Goal: Task Accomplishment & Management: Manage account settings

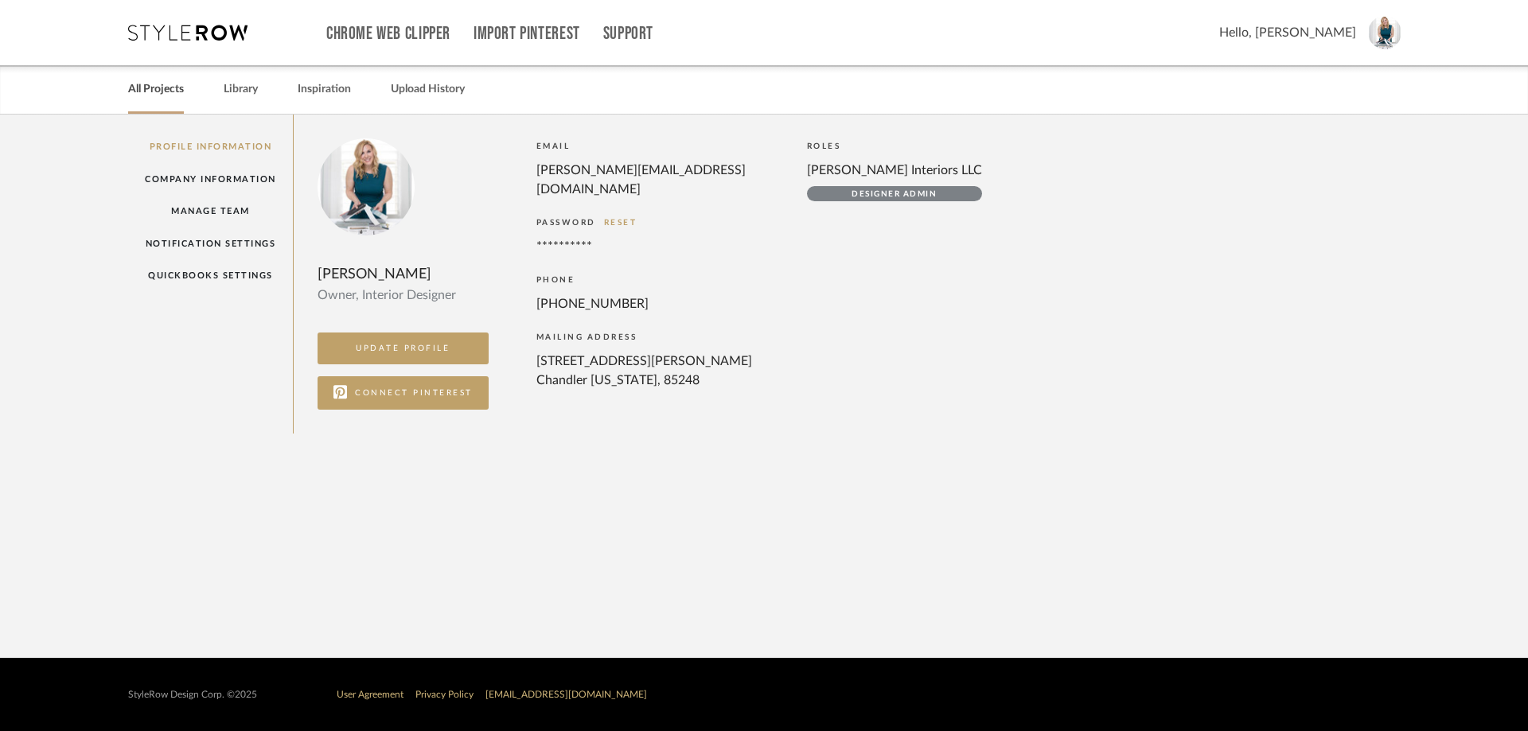
click at [178, 94] on link "All Projects" at bounding box center [156, 89] width 56 height 21
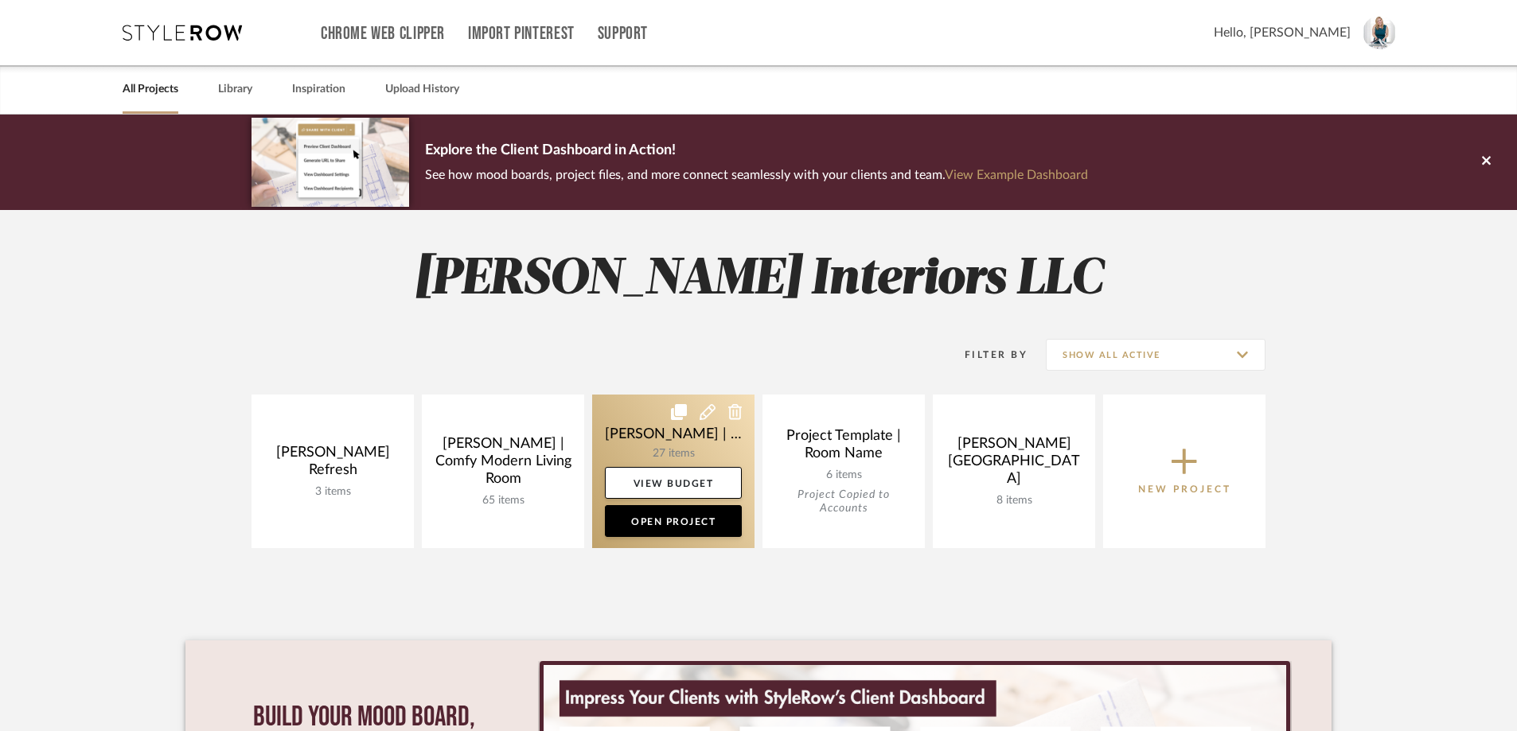
click at [738, 434] on link at bounding box center [673, 472] width 162 height 154
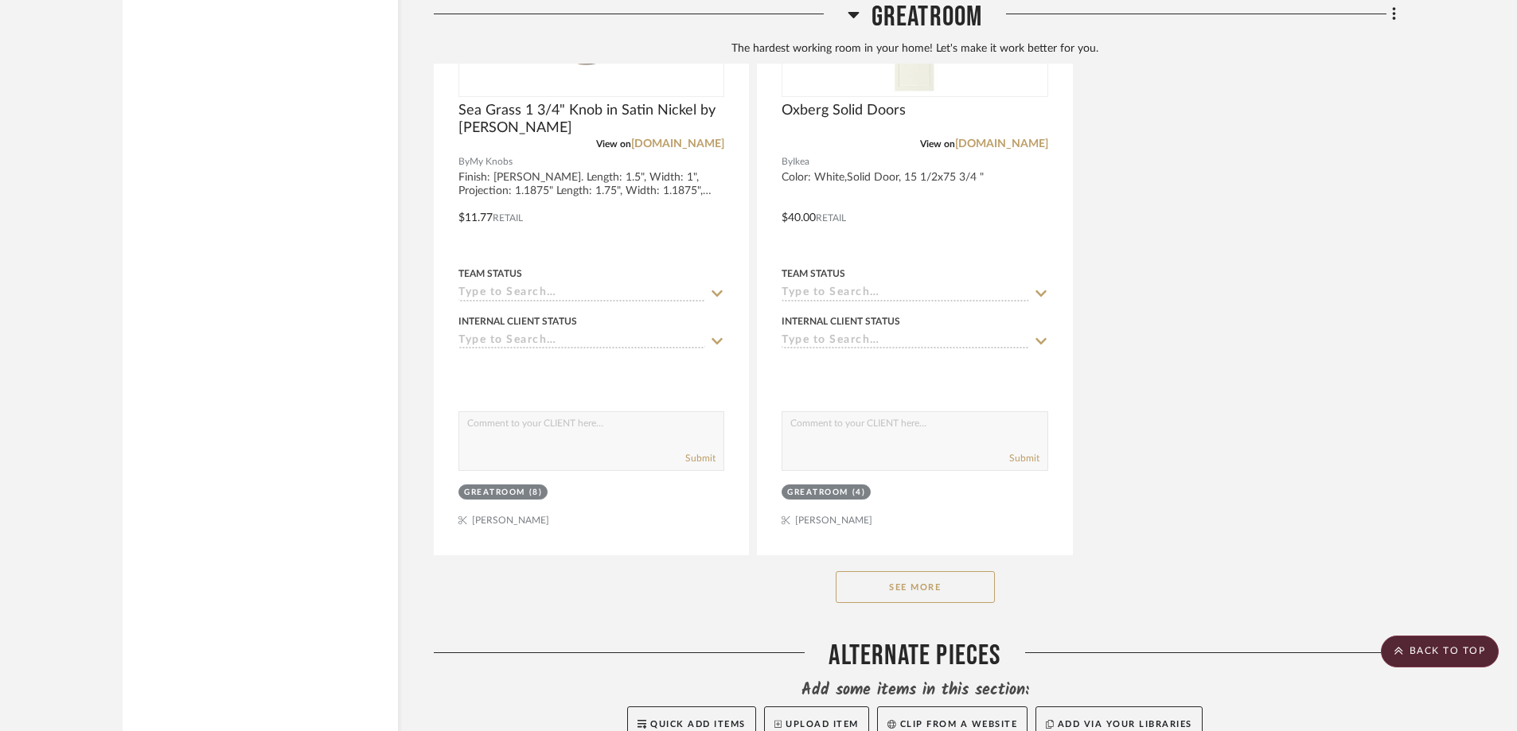
scroll to position [3900, 0]
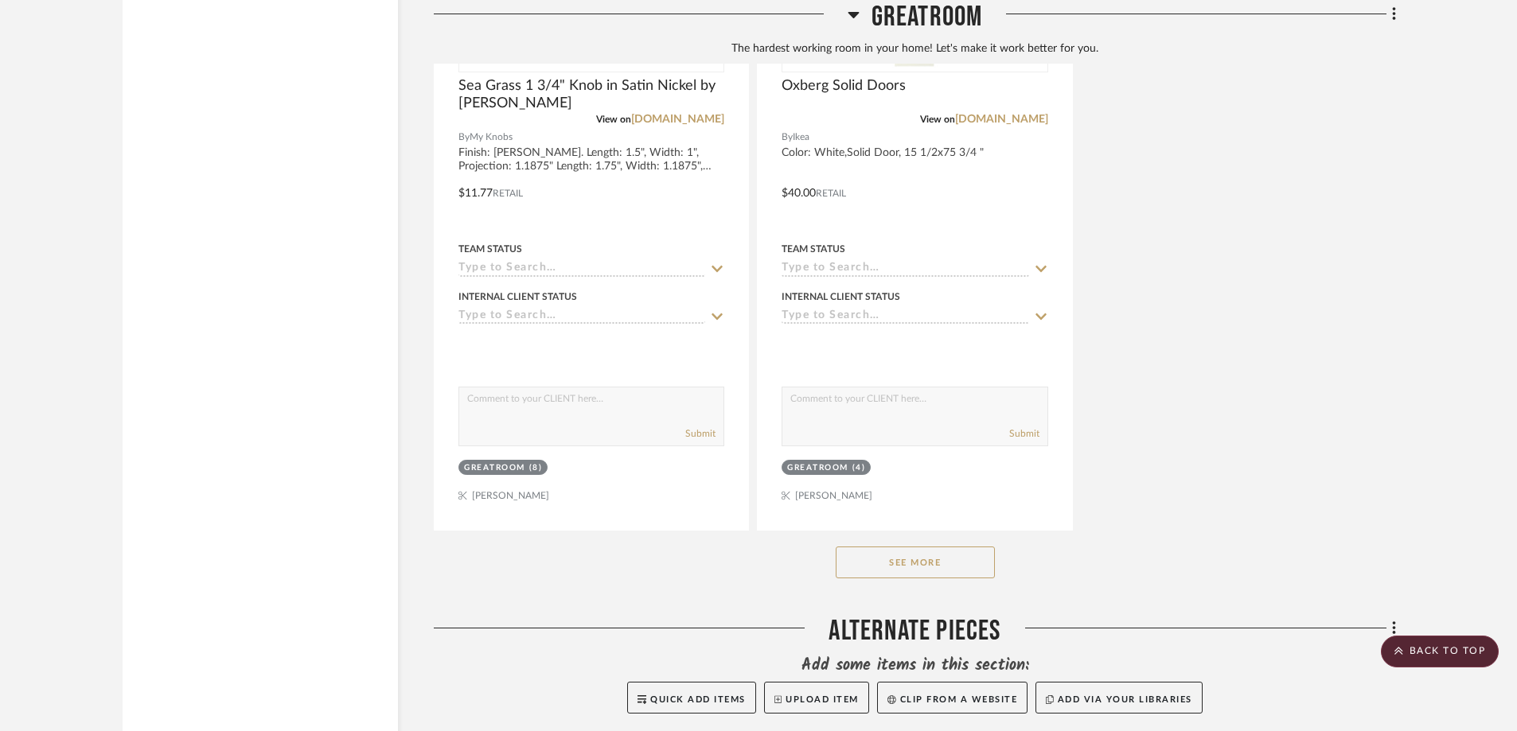
click at [945, 547] on button "See More" at bounding box center [915, 563] width 159 height 32
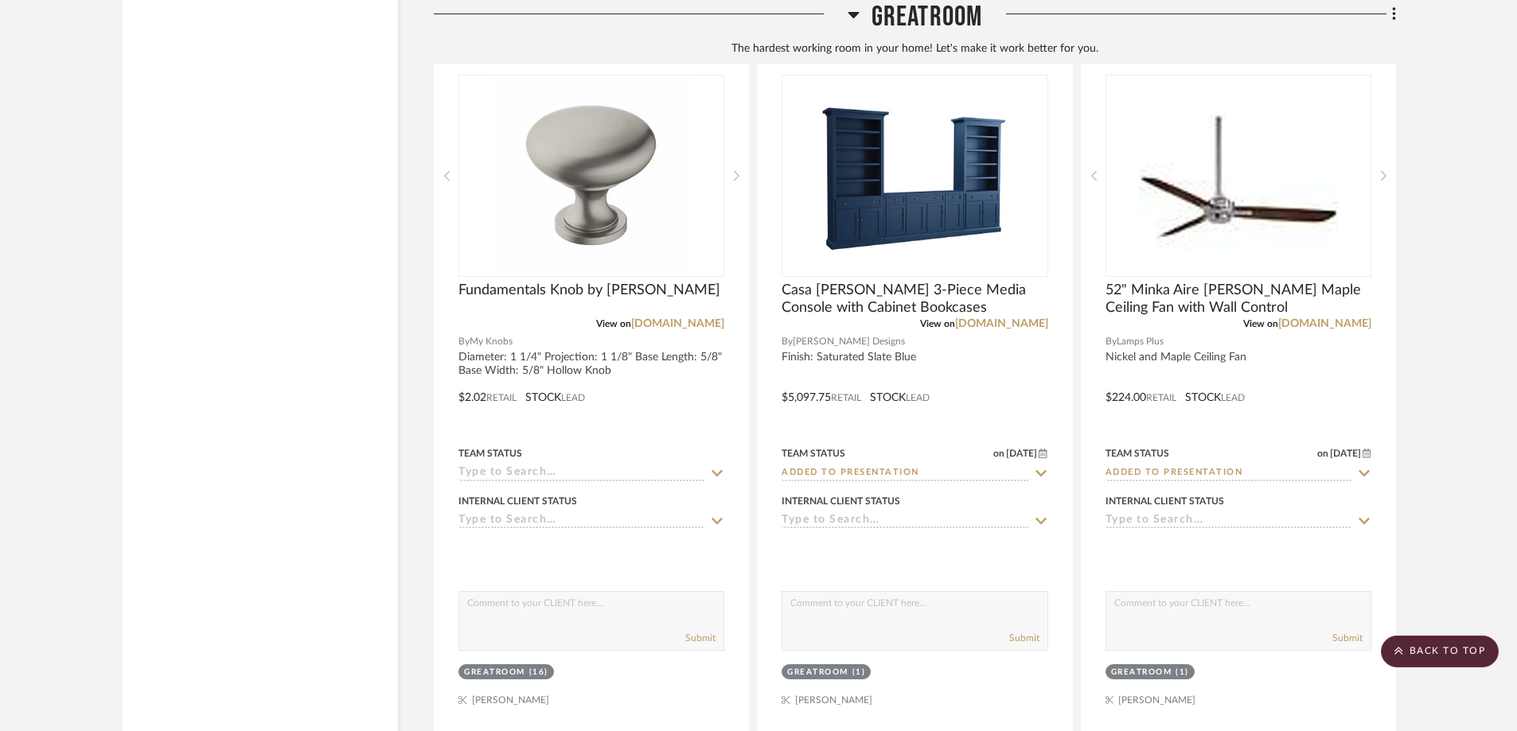
scroll to position [5810, 0]
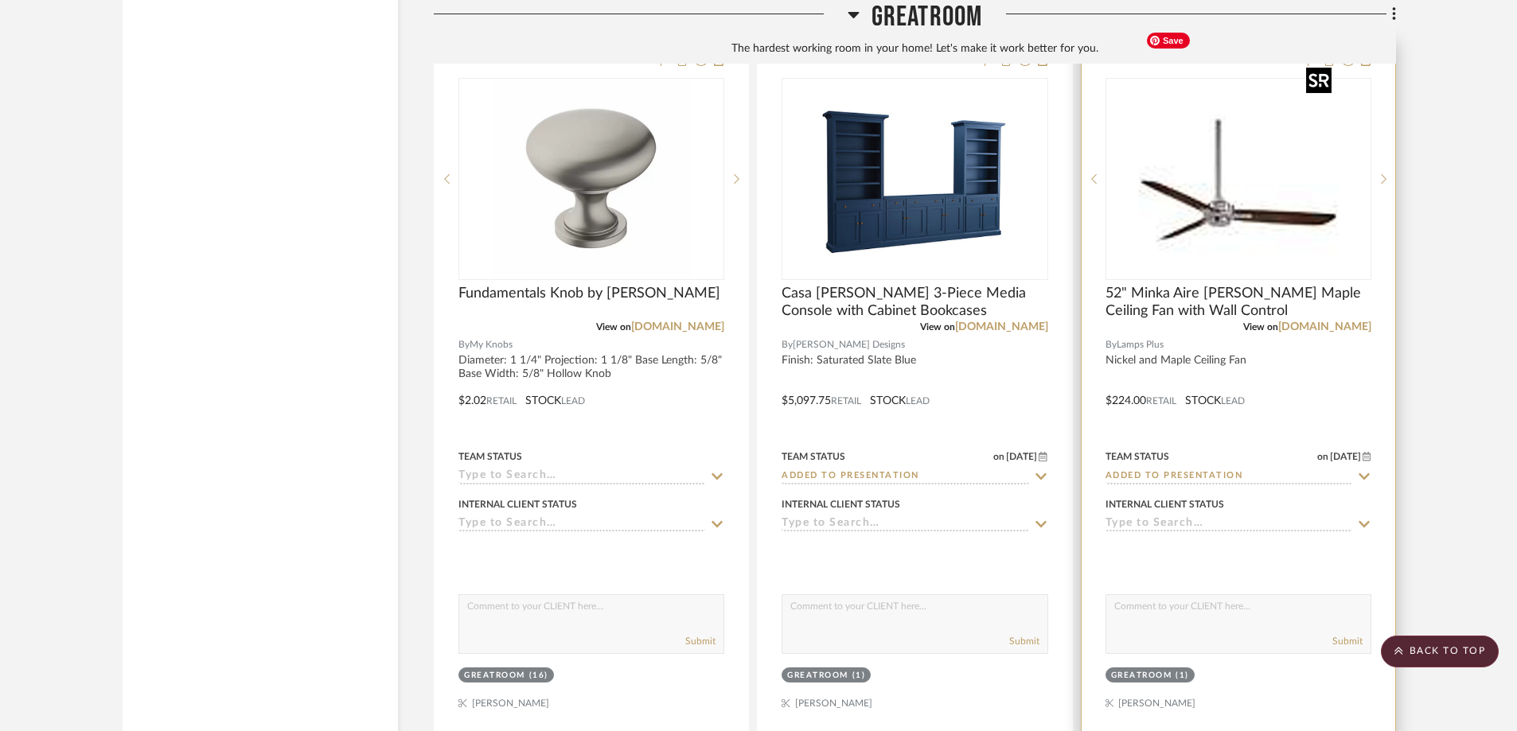
click at [1305, 150] on img "0" at bounding box center [1238, 179] width 199 height 199
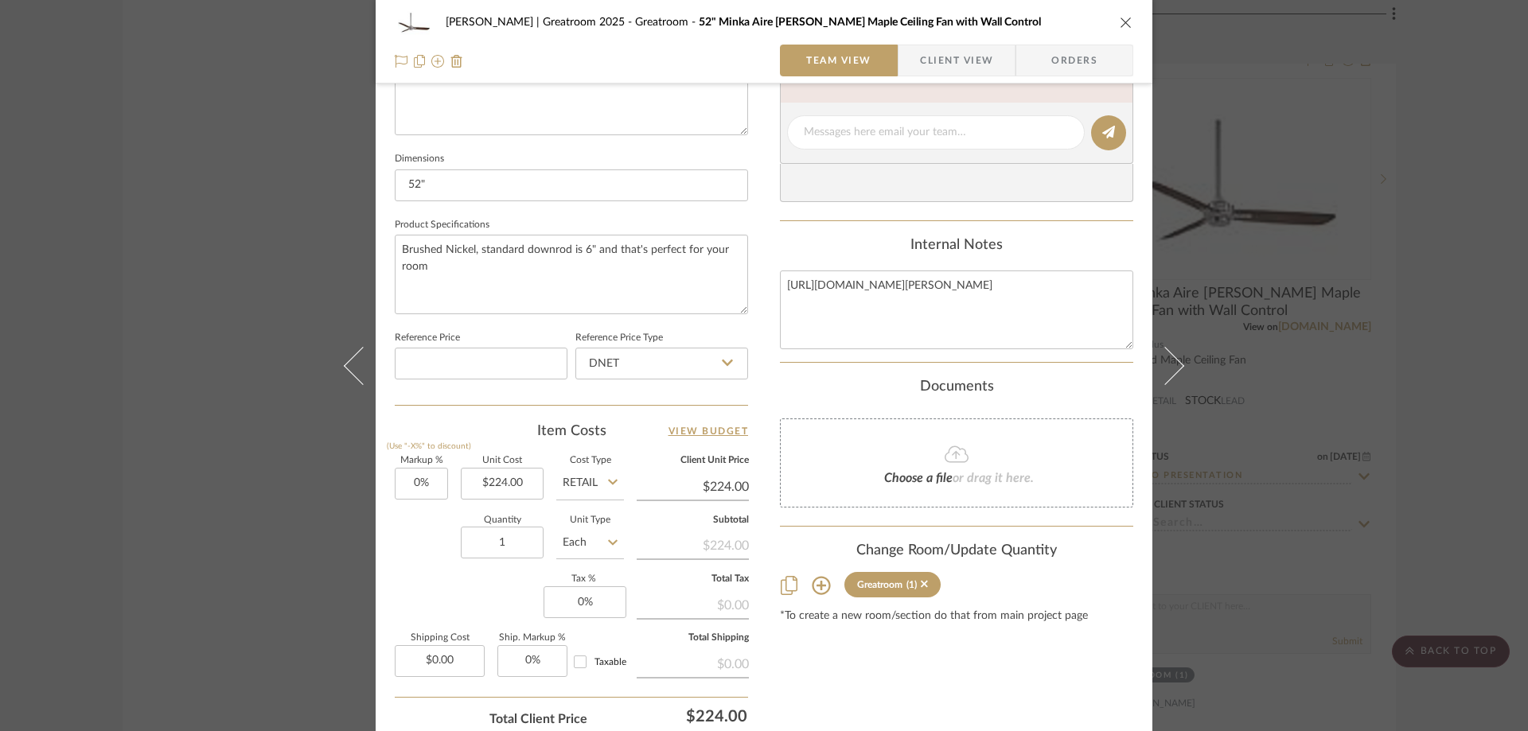
scroll to position [637, 0]
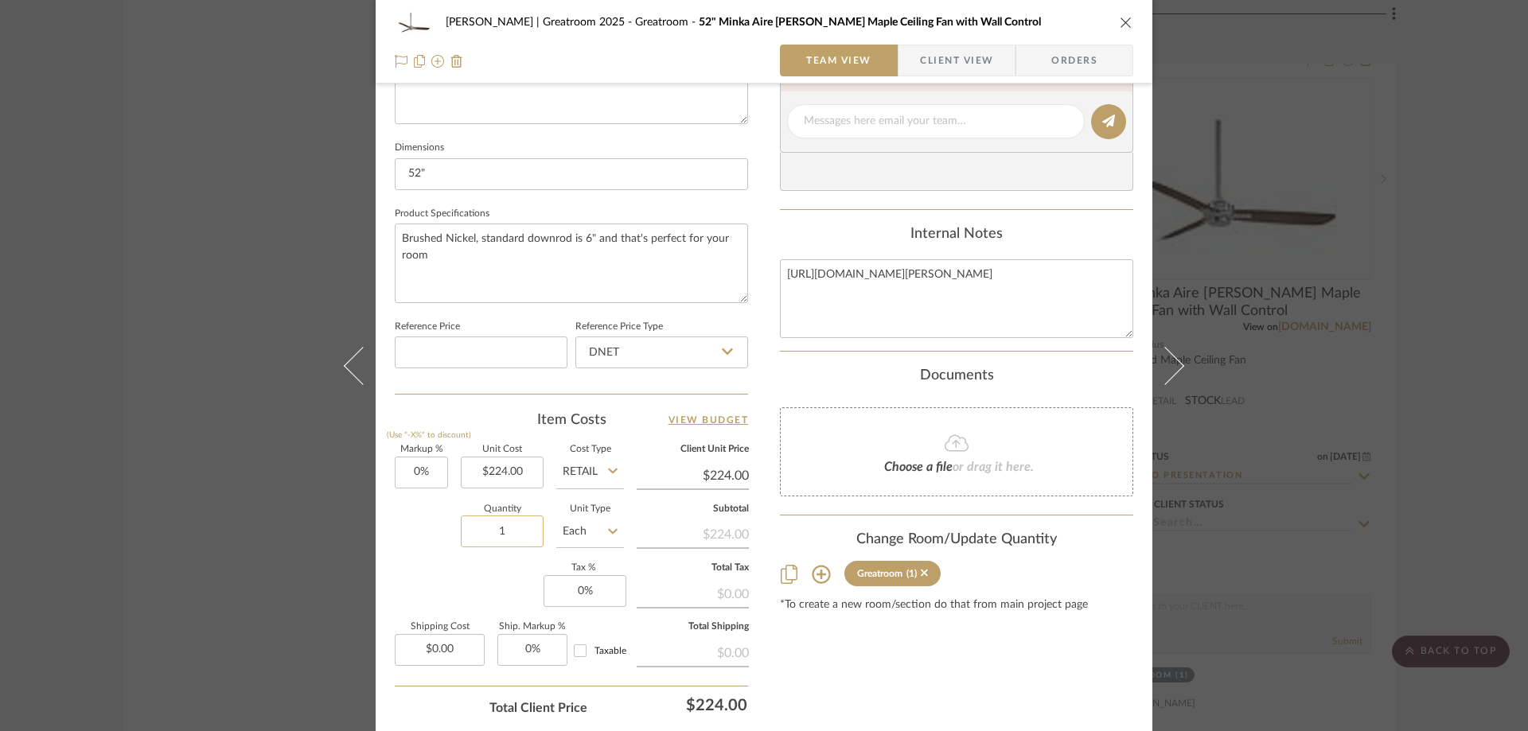
click at [495, 522] on input "1" at bounding box center [502, 532] width 83 height 32
type input "2"
click at [722, 355] on icon at bounding box center [727, 351] width 11 height 13
click at [691, 431] on div "Retail" at bounding box center [669, 433] width 197 height 41
type input "Retail"
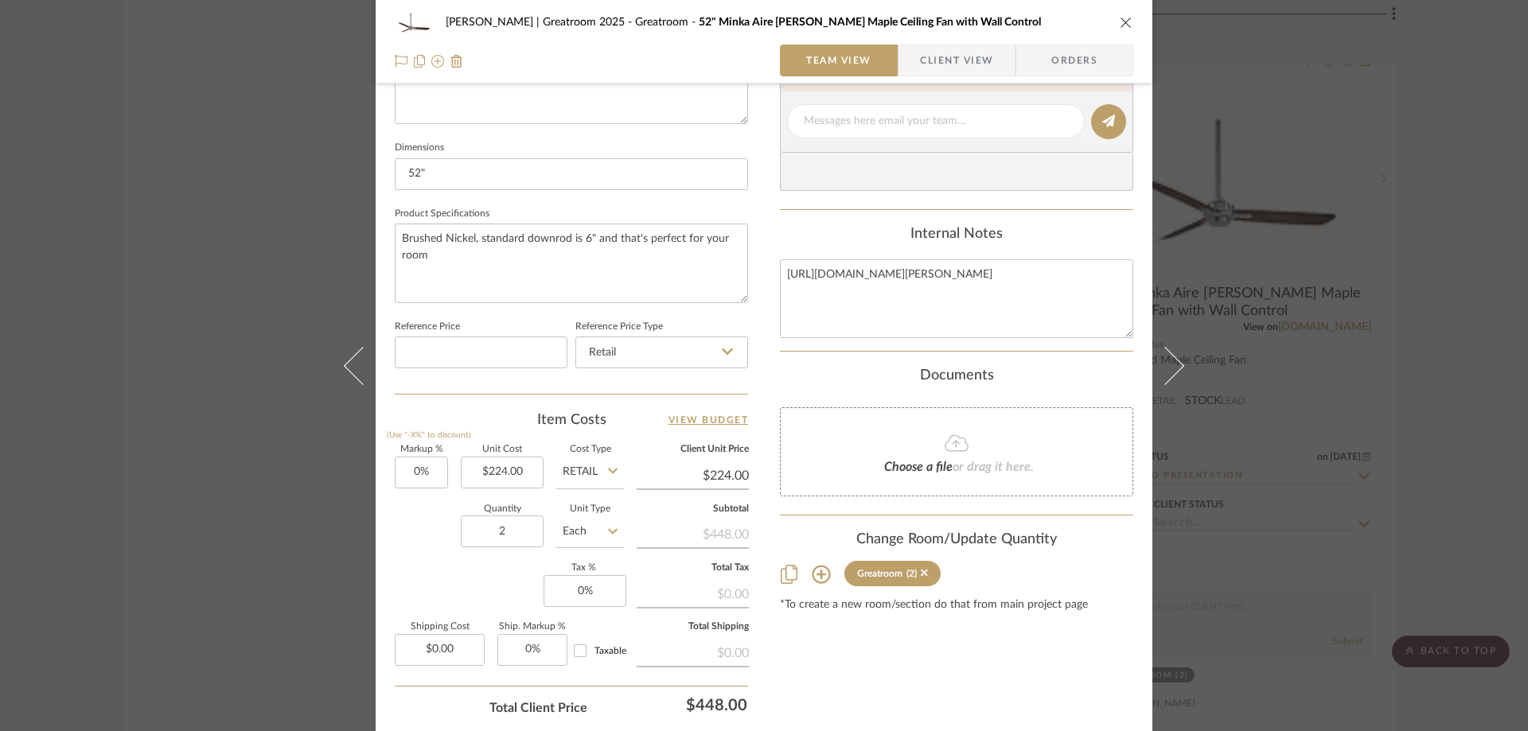
click at [1120, 26] on icon "close" at bounding box center [1126, 22] width 13 height 13
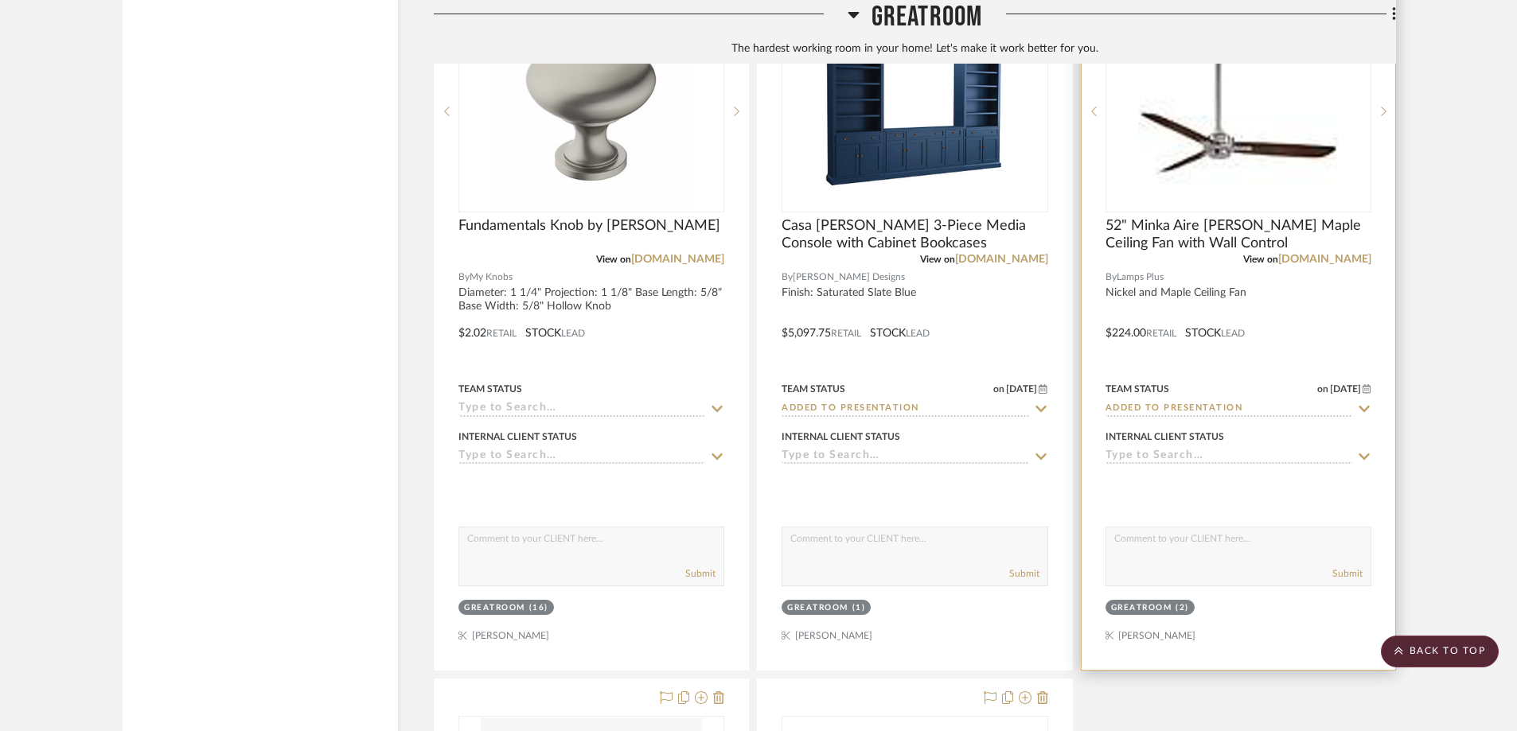
scroll to position [5730, 0]
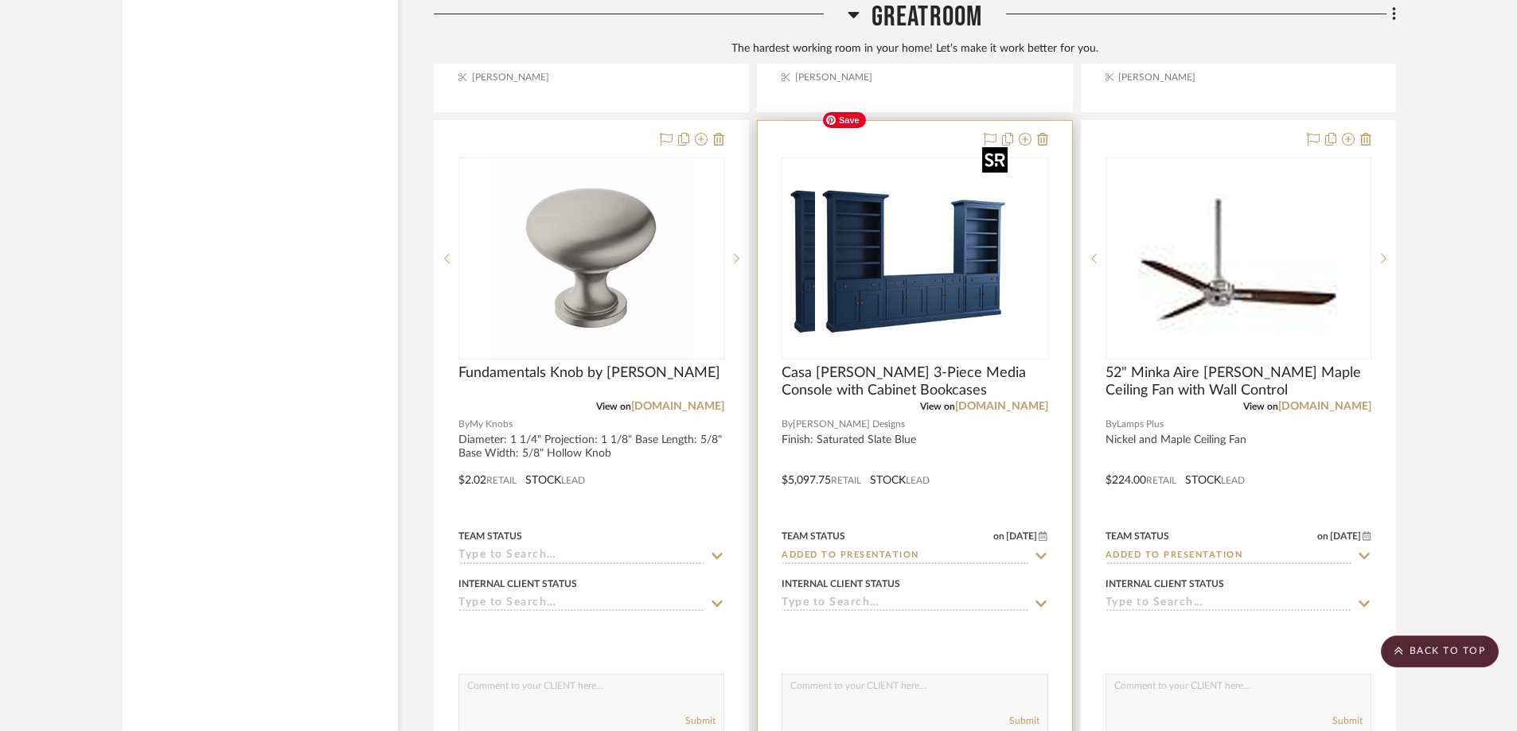
click at [896, 292] on div at bounding box center [915, 259] width 266 height 202
click at [920, 202] on img "0" at bounding box center [914, 258] width 199 height 199
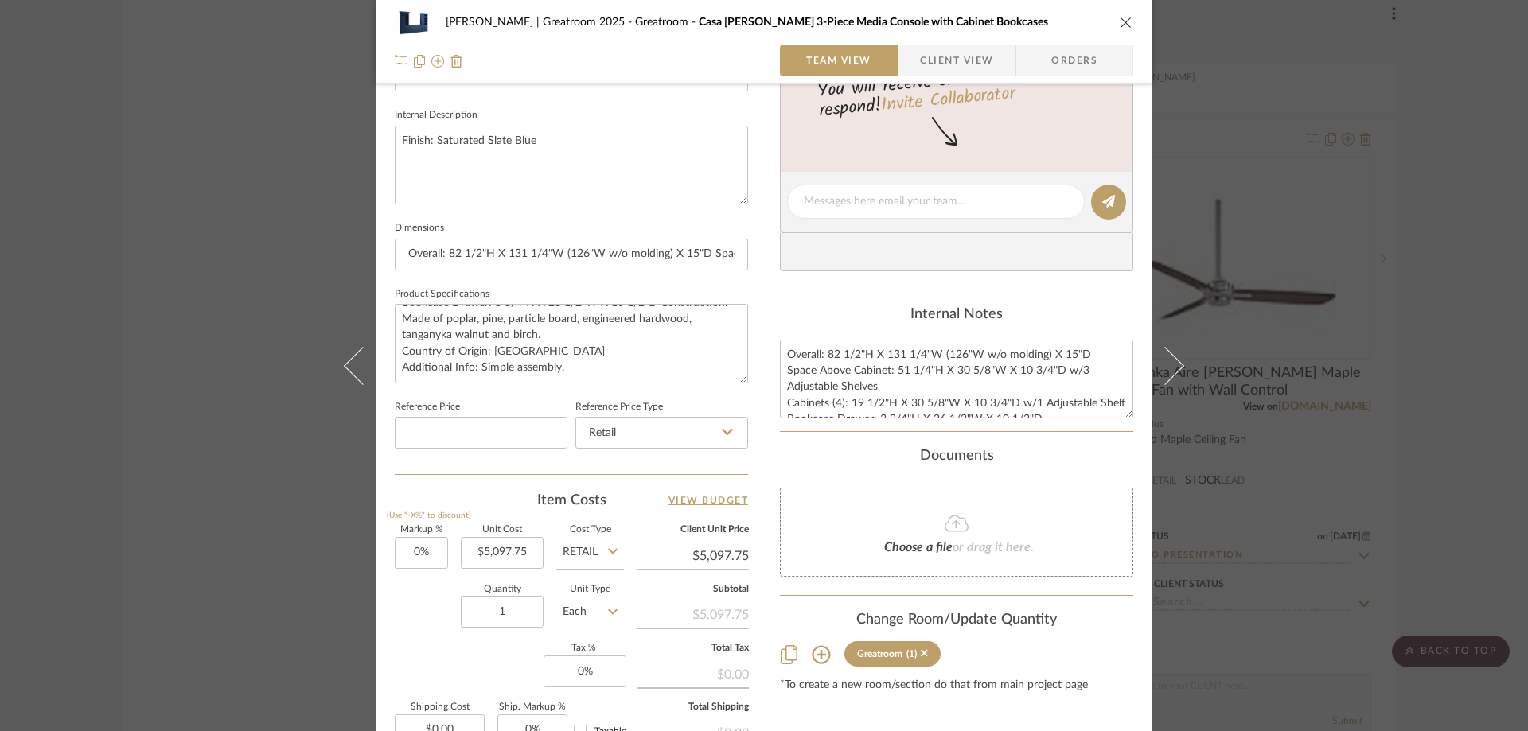
scroll to position [557, 0]
click at [513, 549] on input "5097.75" at bounding box center [502, 552] width 83 height 32
click at [520, 551] on input "5097.75" at bounding box center [502, 552] width 83 height 32
drag, startPoint x: 520, startPoint y: 551, endPoint x: 481, endPoint y: 554, distance: 39.1
click at [481, 554] on input "5097.75" at bounding box center [502, 552] width 83 height 32
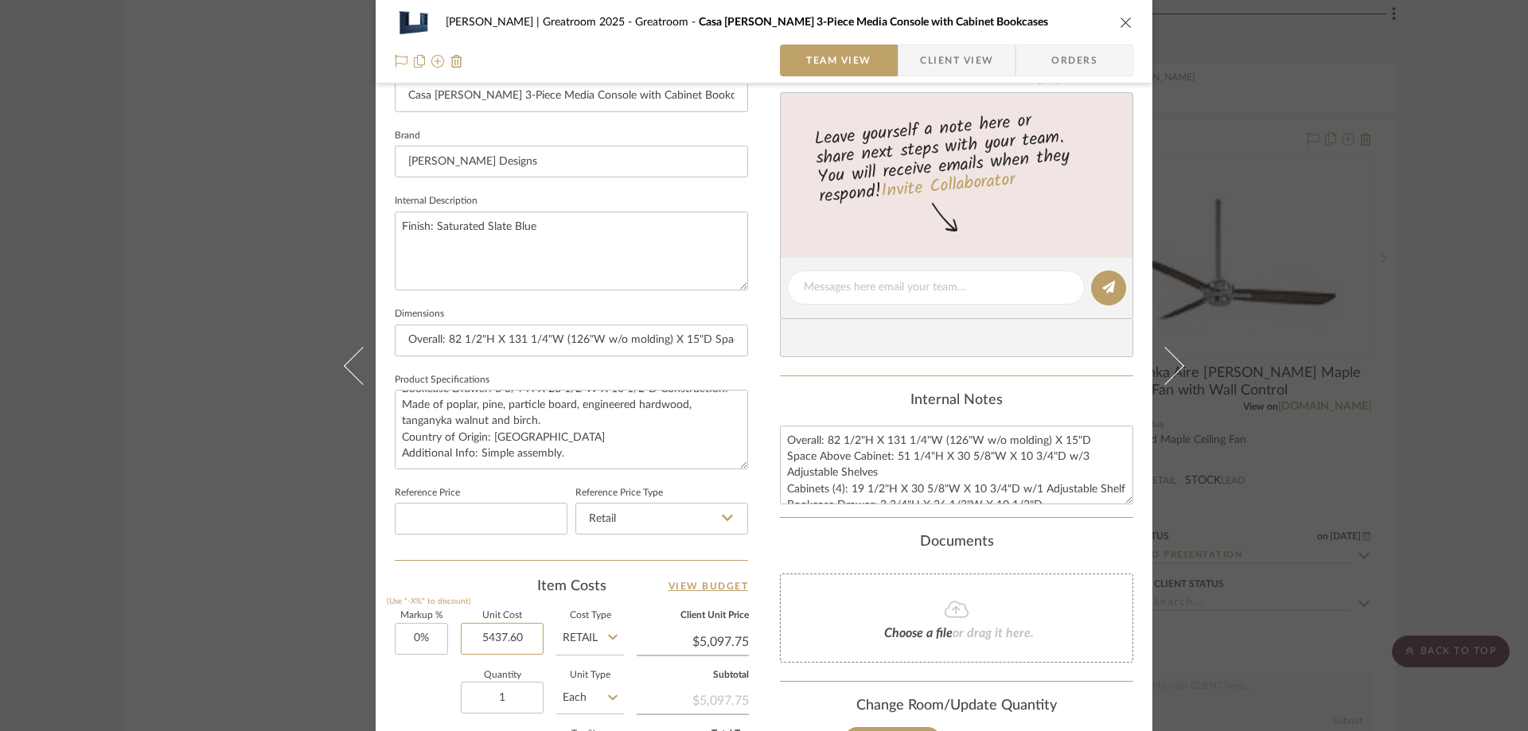
scroll to position [353, 0]
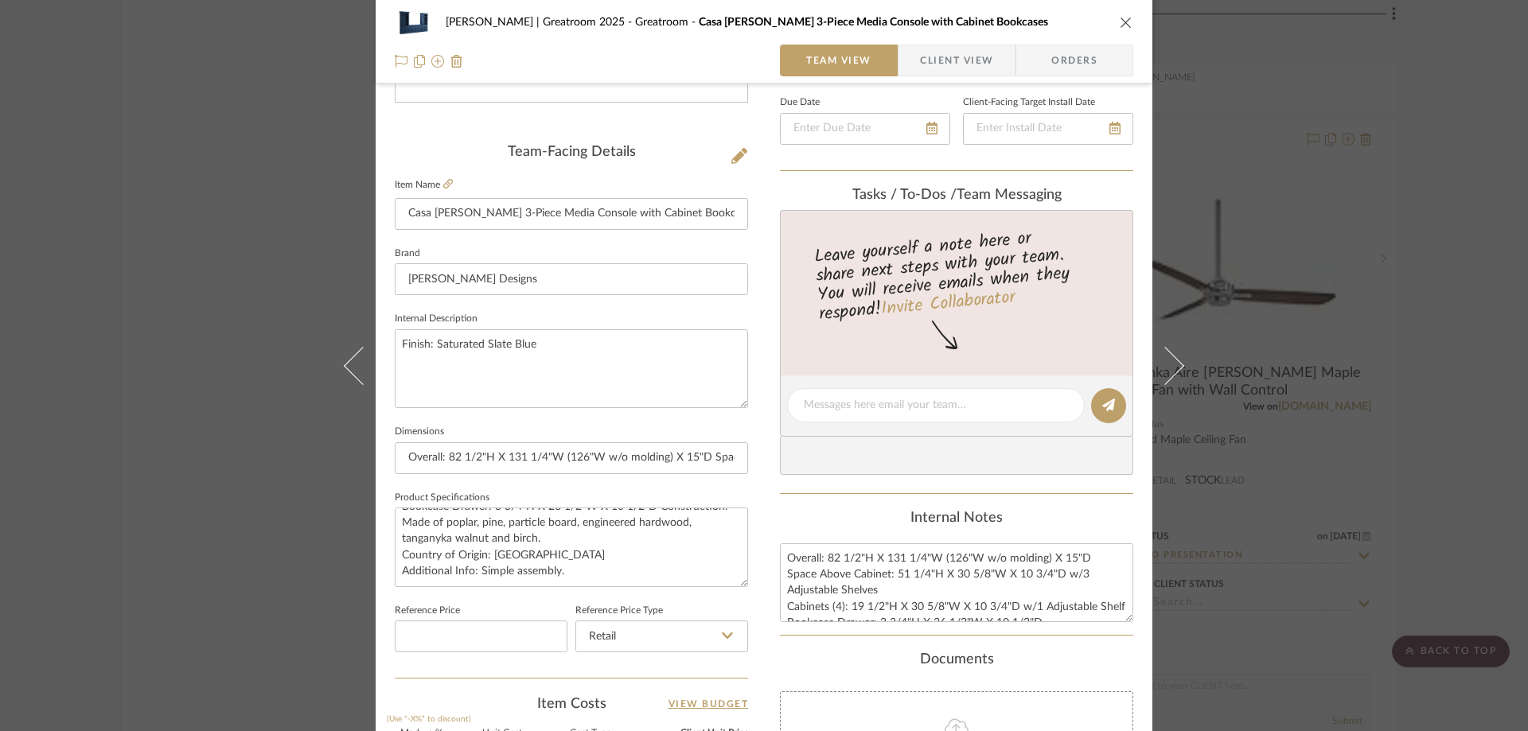
type input "$5,437.60"
click at [1121, 16] on icon "close" at bounding box center [1126, 22] width 13 height 13
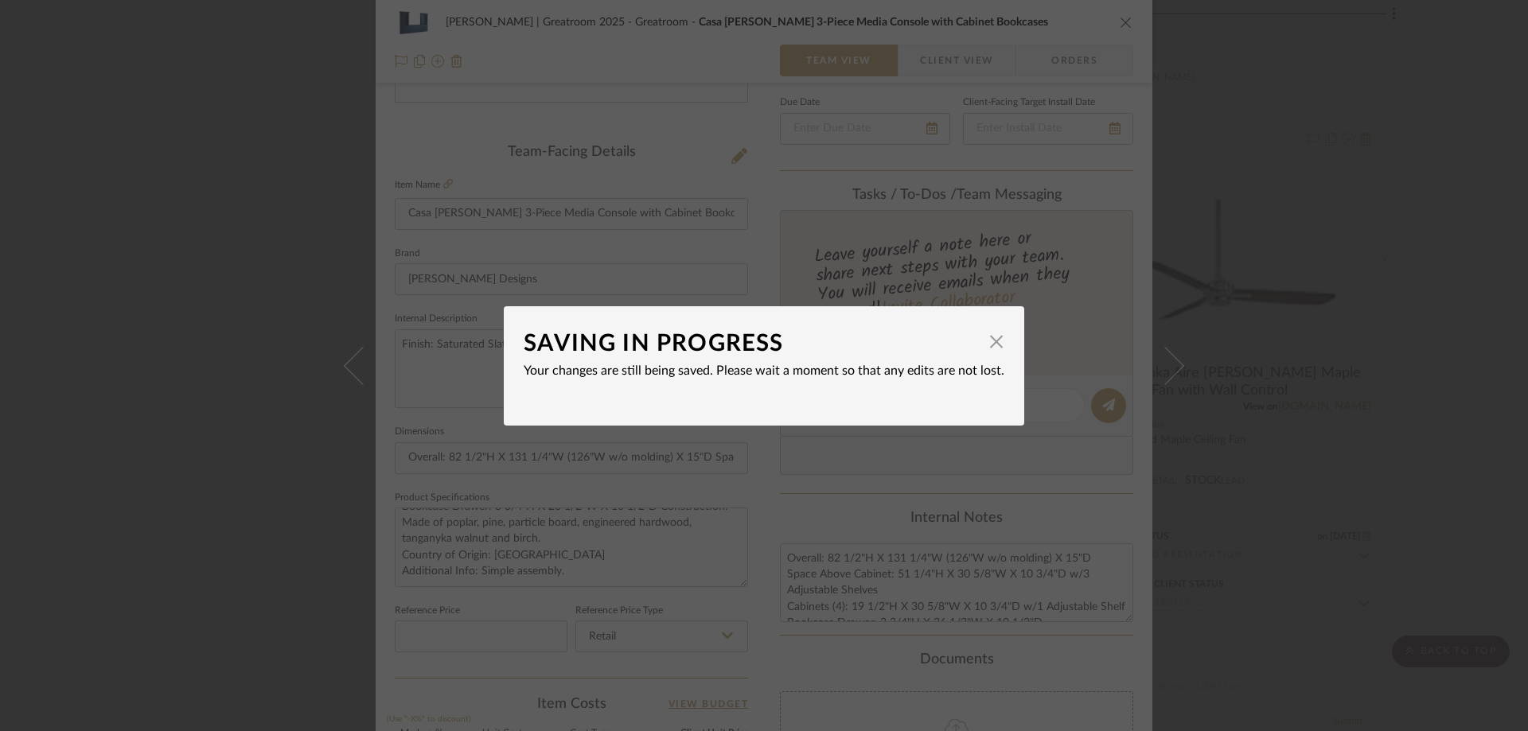
type input "$5,437.60"
click at [986, 333] on span "button" at bounding box center [997, 342] width 32 height 32
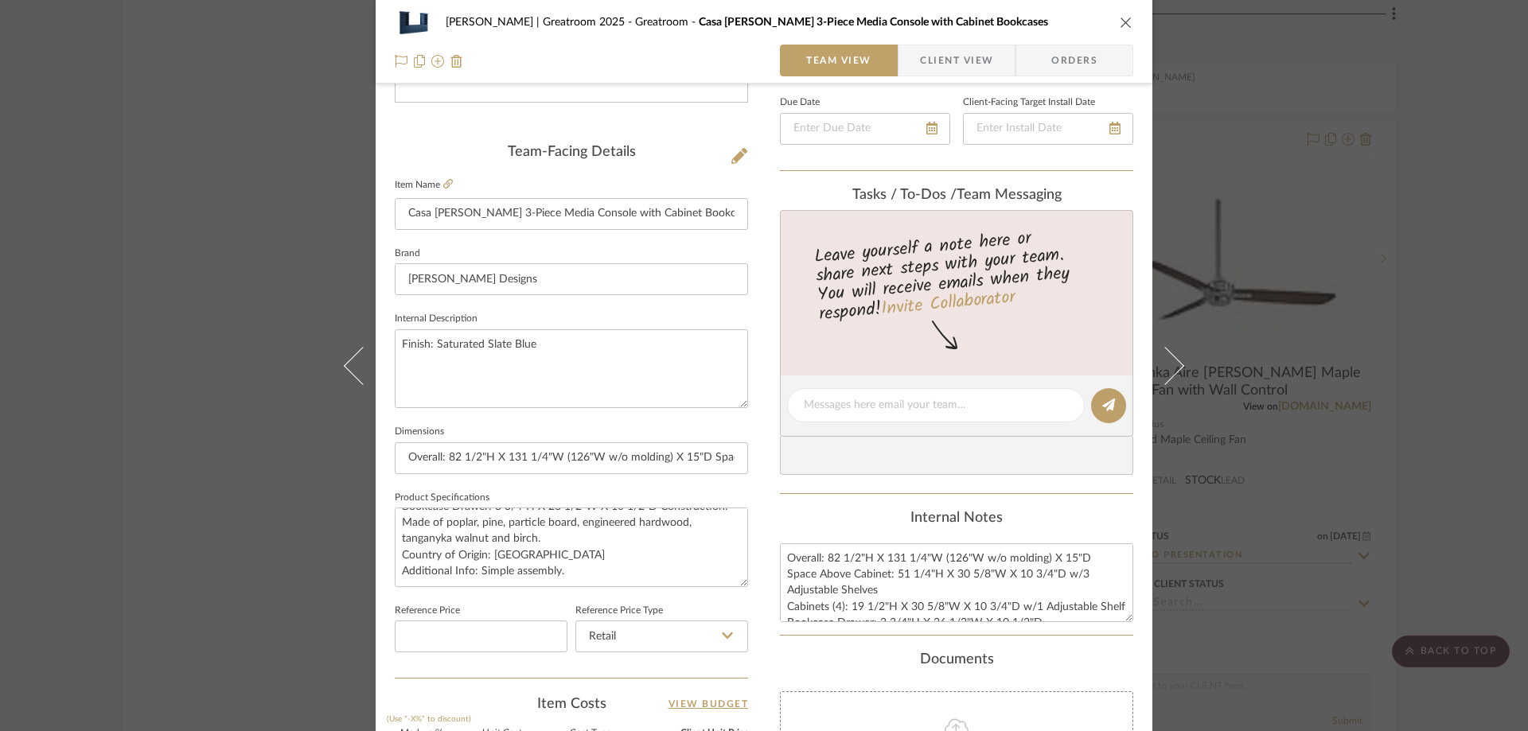
click at [1121, 21] on icon "close" at bounding box center [1126, 22] width 13 height 13
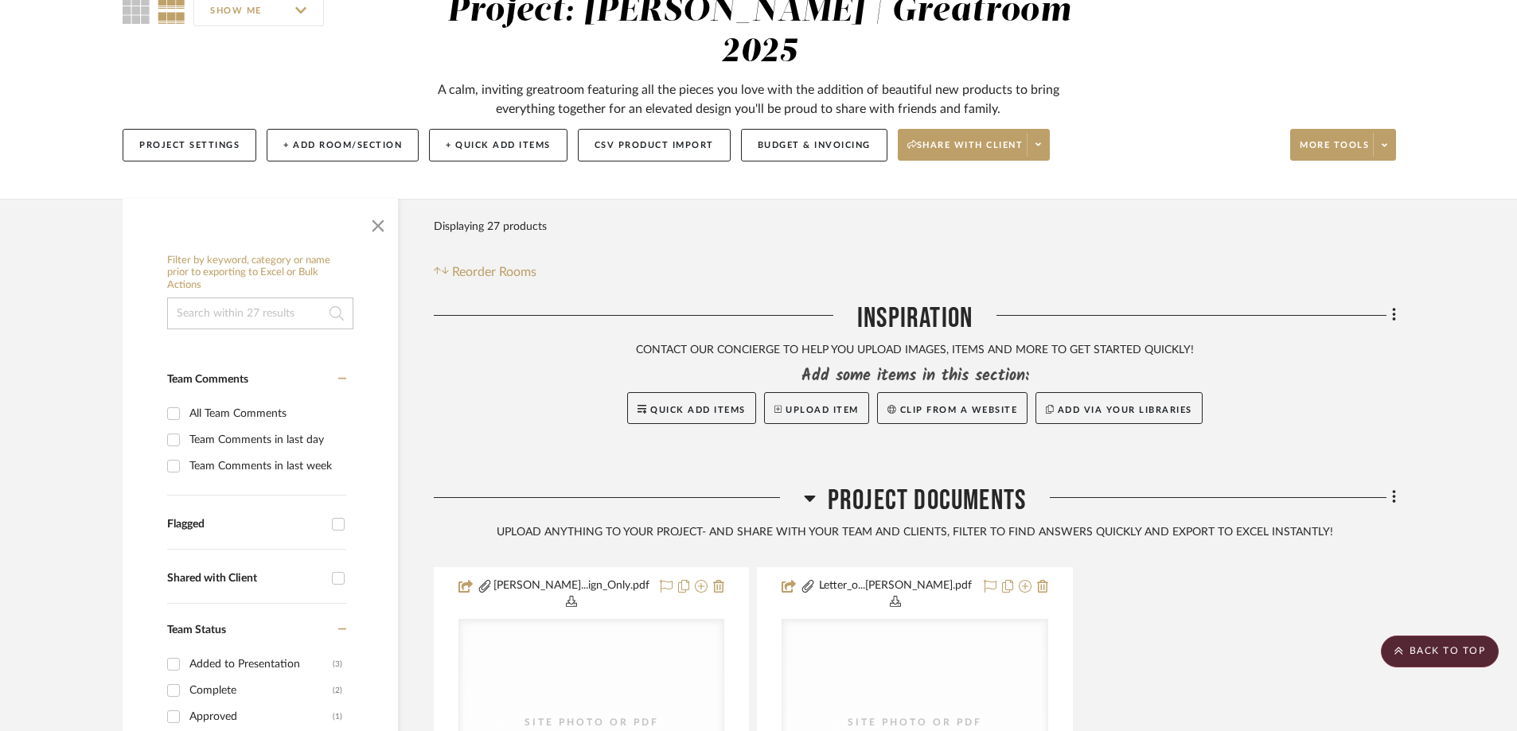
scroll to position [0, 0]
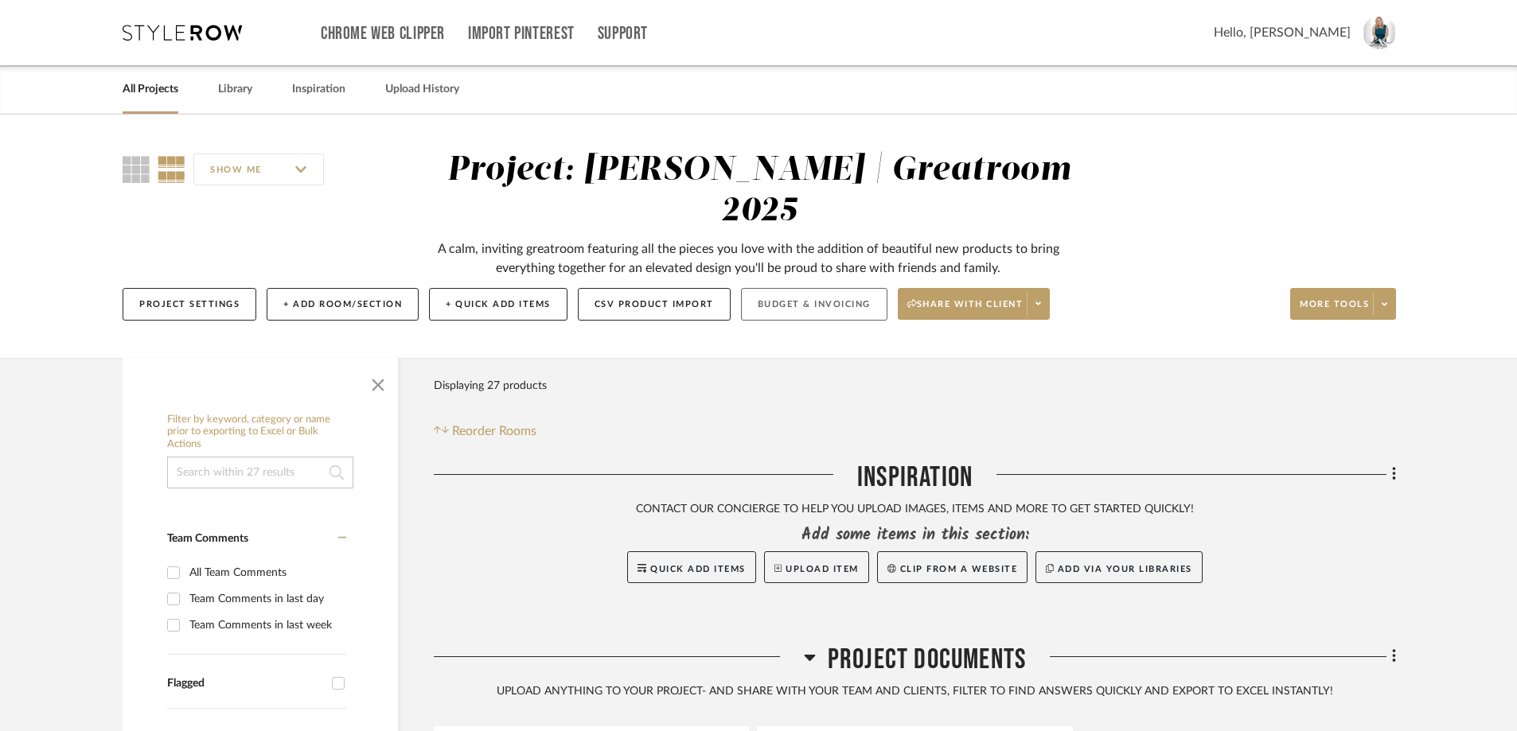
click at [874, 288] on button "Budget & Invoicing" at bounding box center [814, 304] width 146 height 33
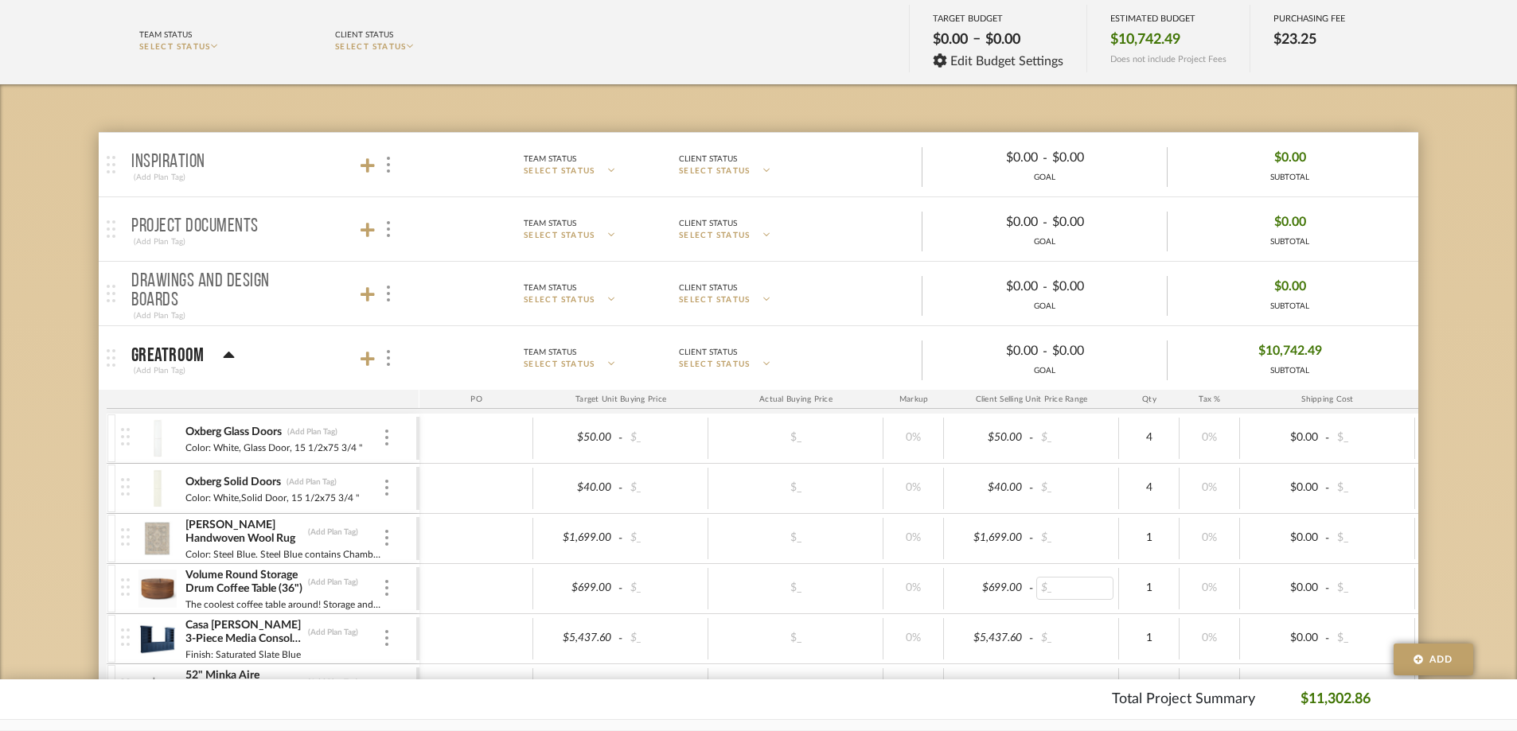
scroll to position [398, 0]
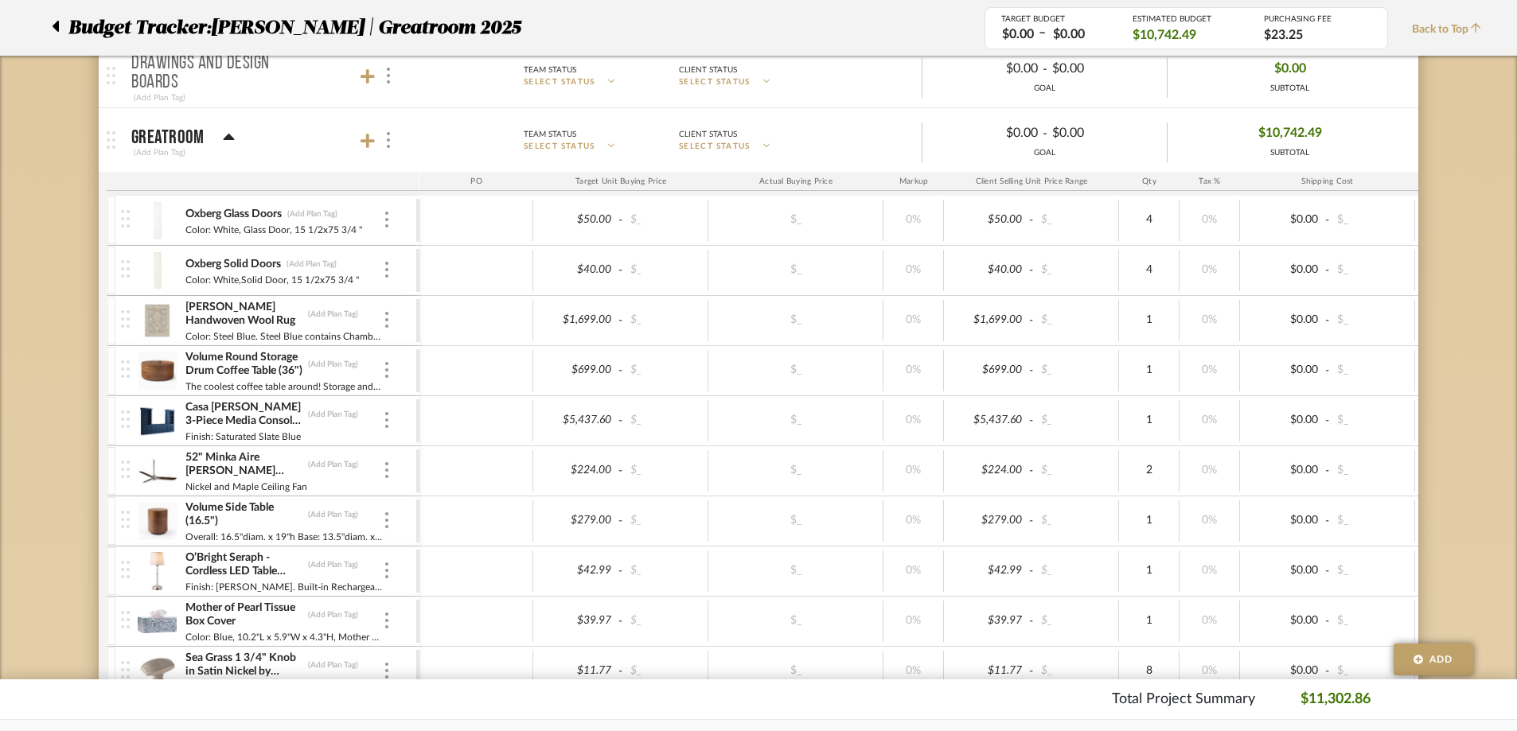
click at [165, 209] on img at bounding box center [157, 220] width 39 height 38
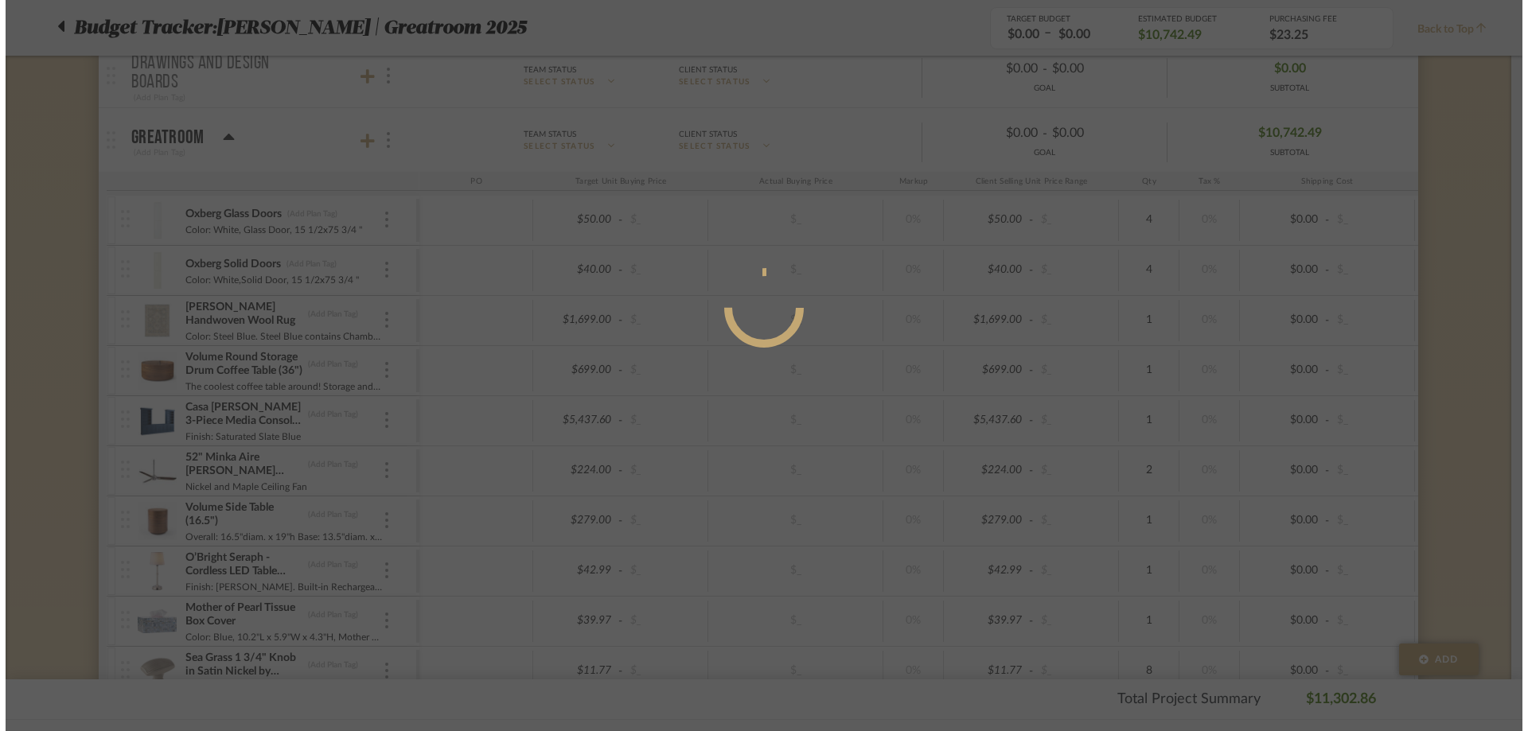
scroll to position [0, 0]
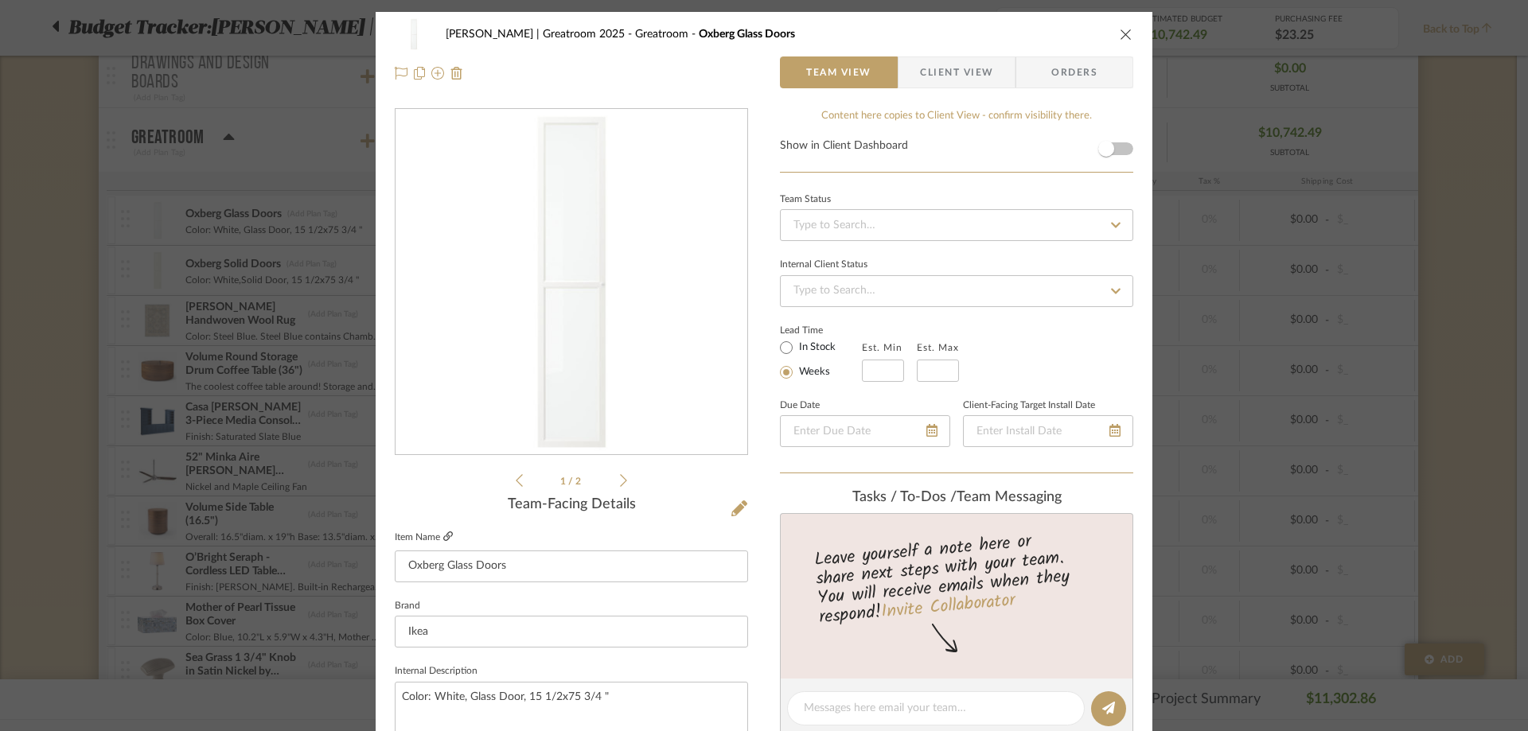
click at [443, 535] on icon at bounding box center [448, 537] width 10 height 10
click at [1120, 34] on icon "close" at bounding box center [1126, 34] width 13 height 13
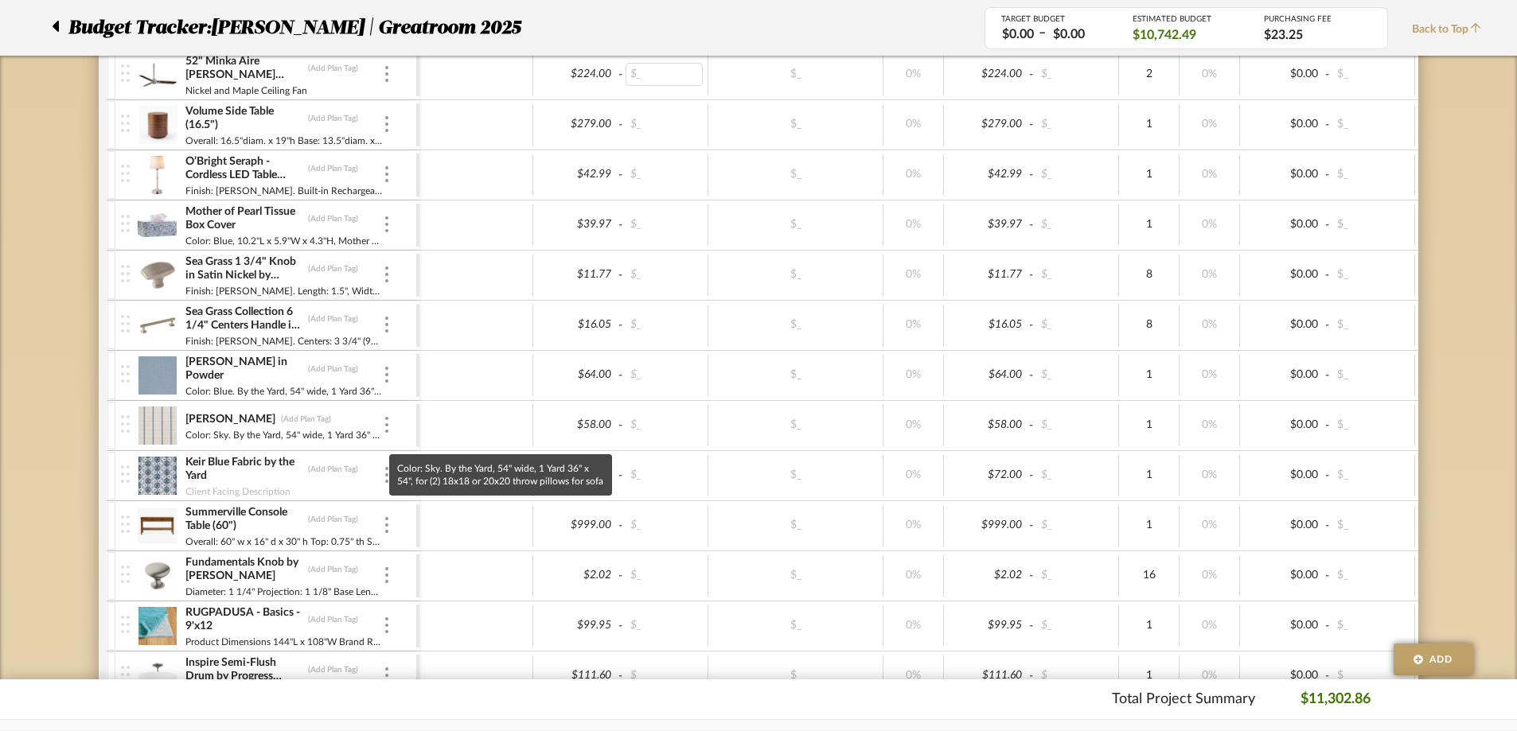
scroll to position [796, 0]
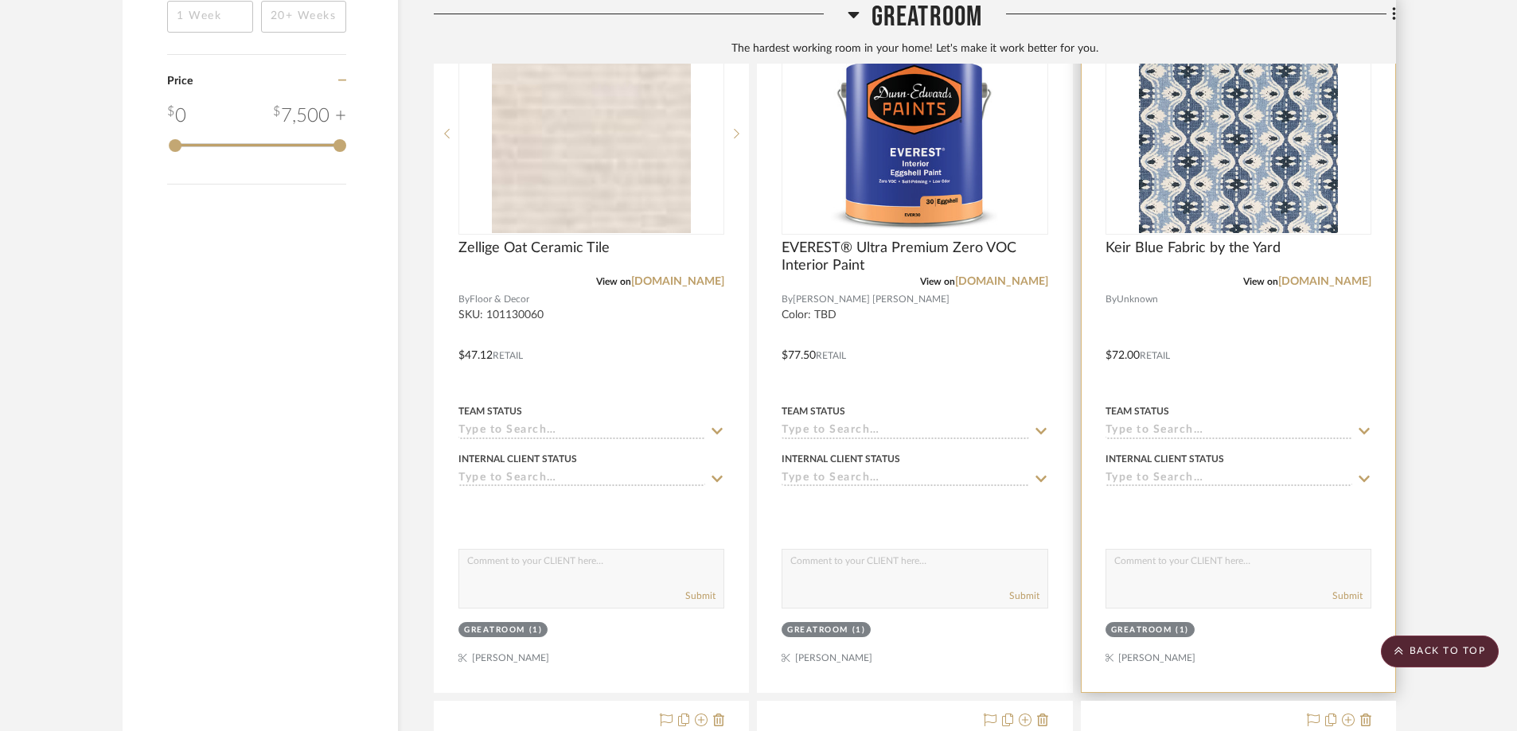
scroll to position [2228, 0]
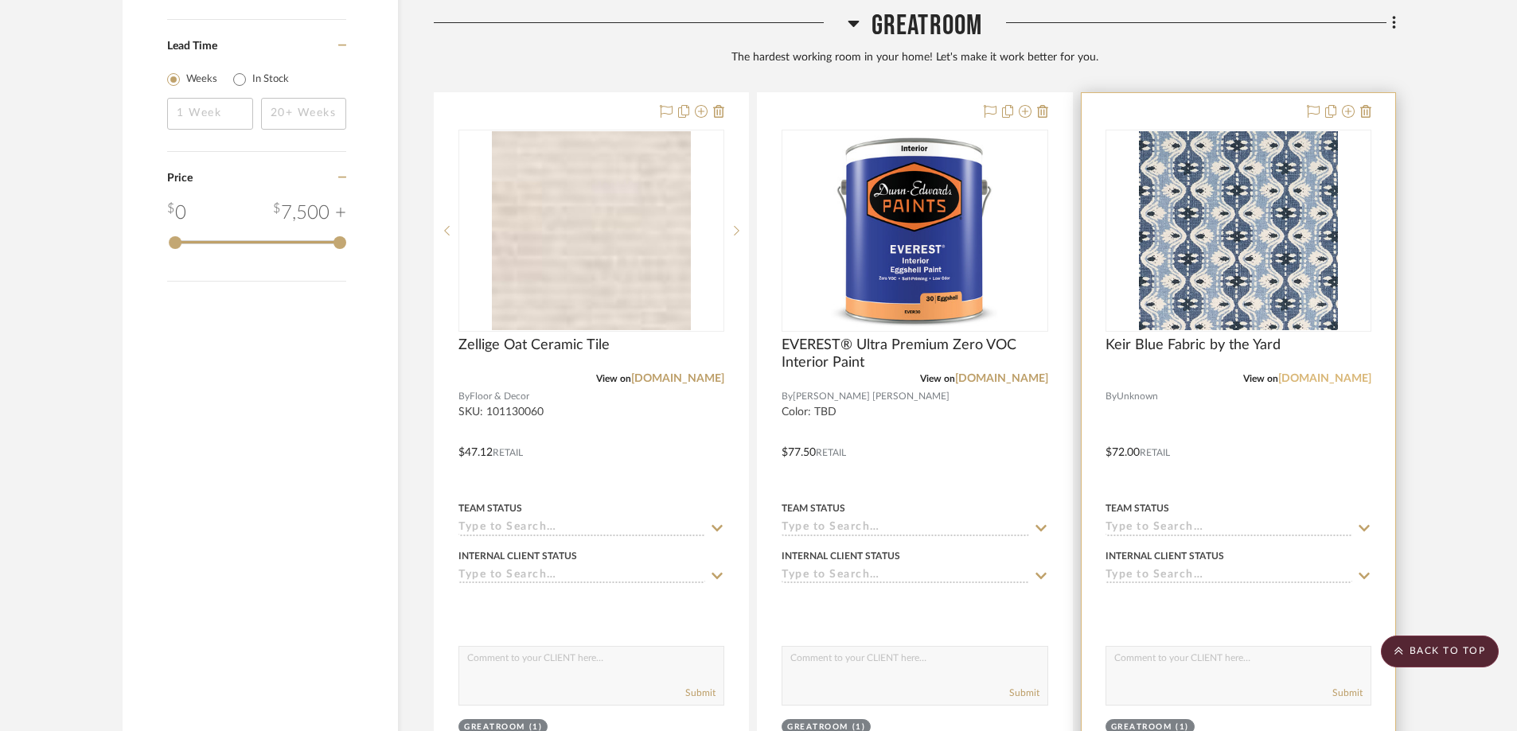
click at [1315, 373] on link "[DOMAIN_NAME]" at bounding box center [1324, 378] width 93 height 11
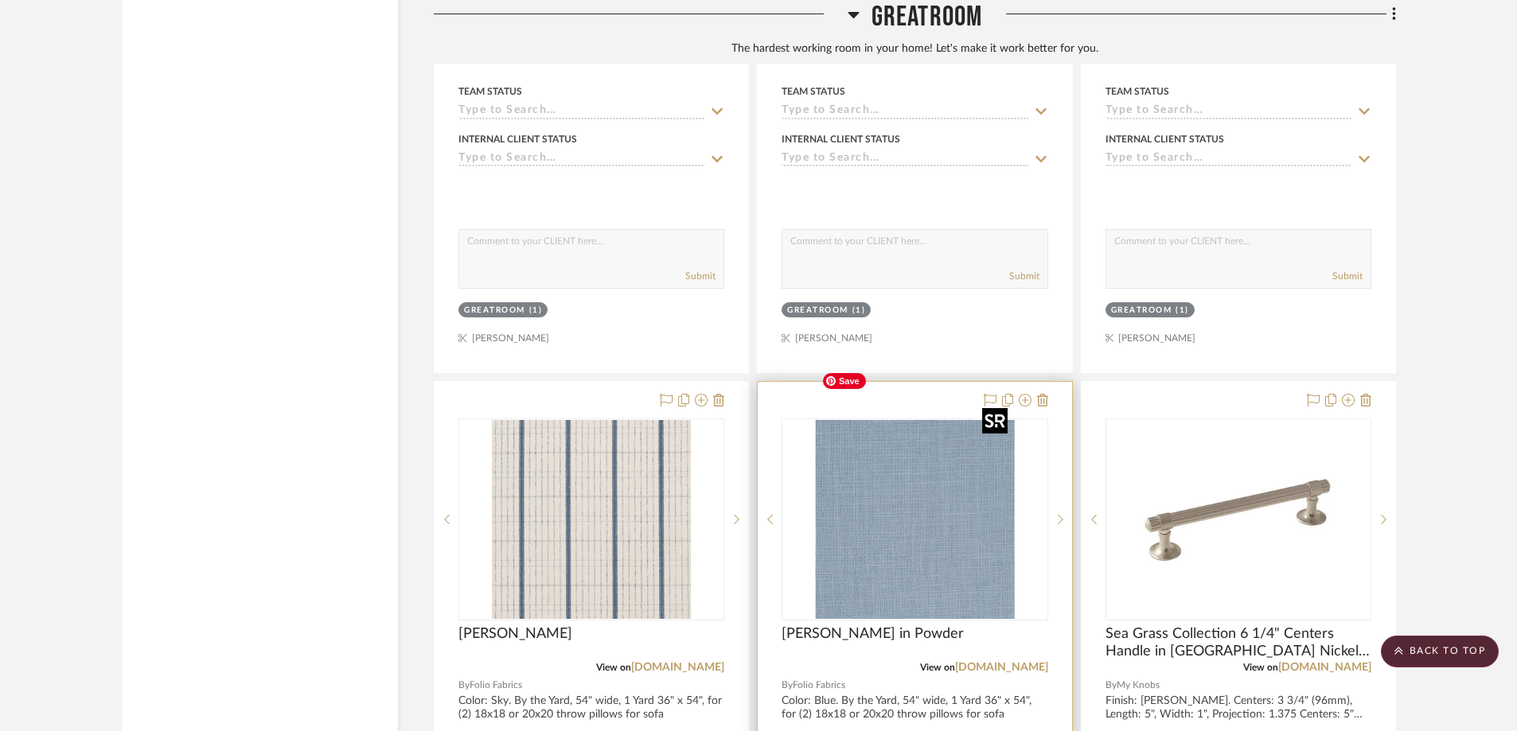
scroll to position [2786, 0]
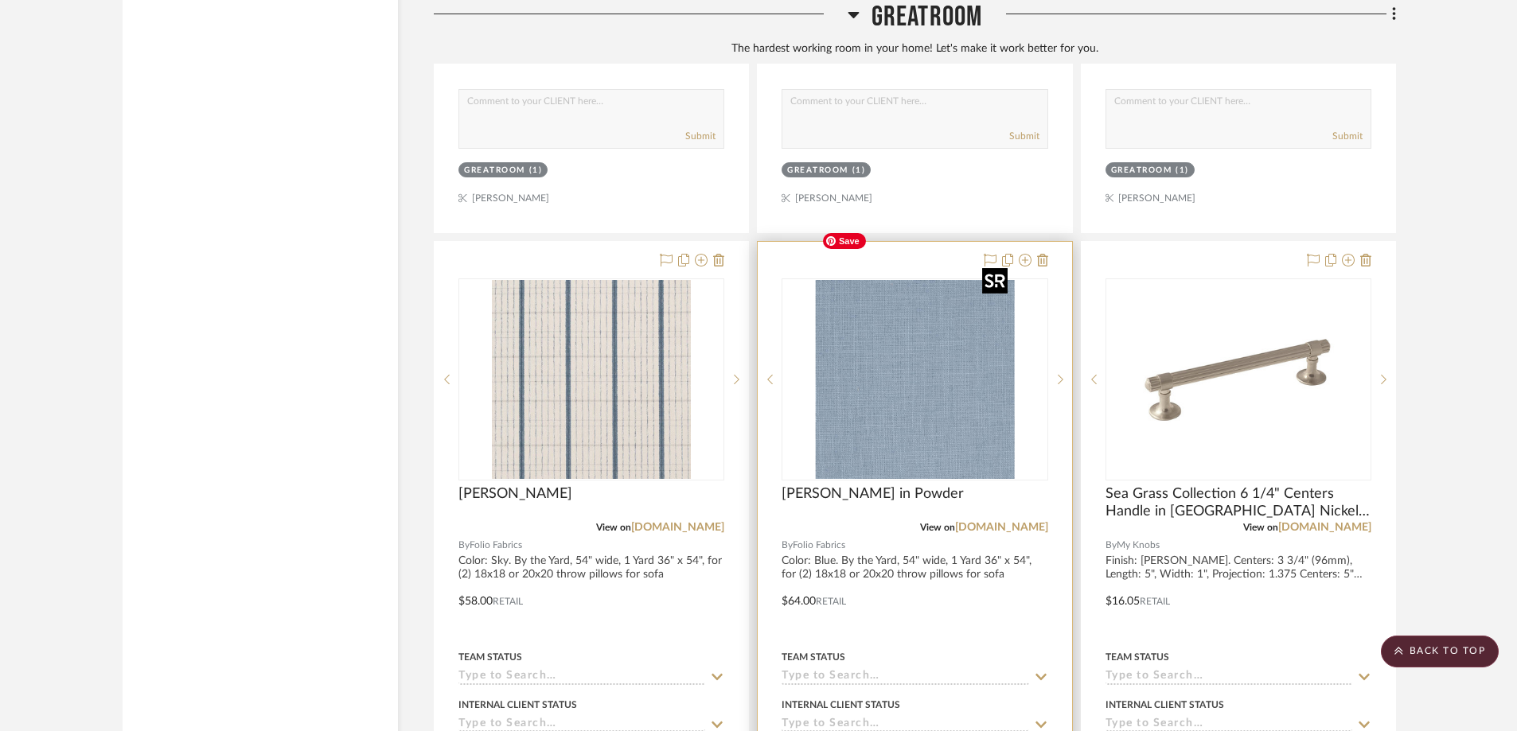
click at [910, 298] on img "0" at bounding box center [914, 379] width 199 height 199
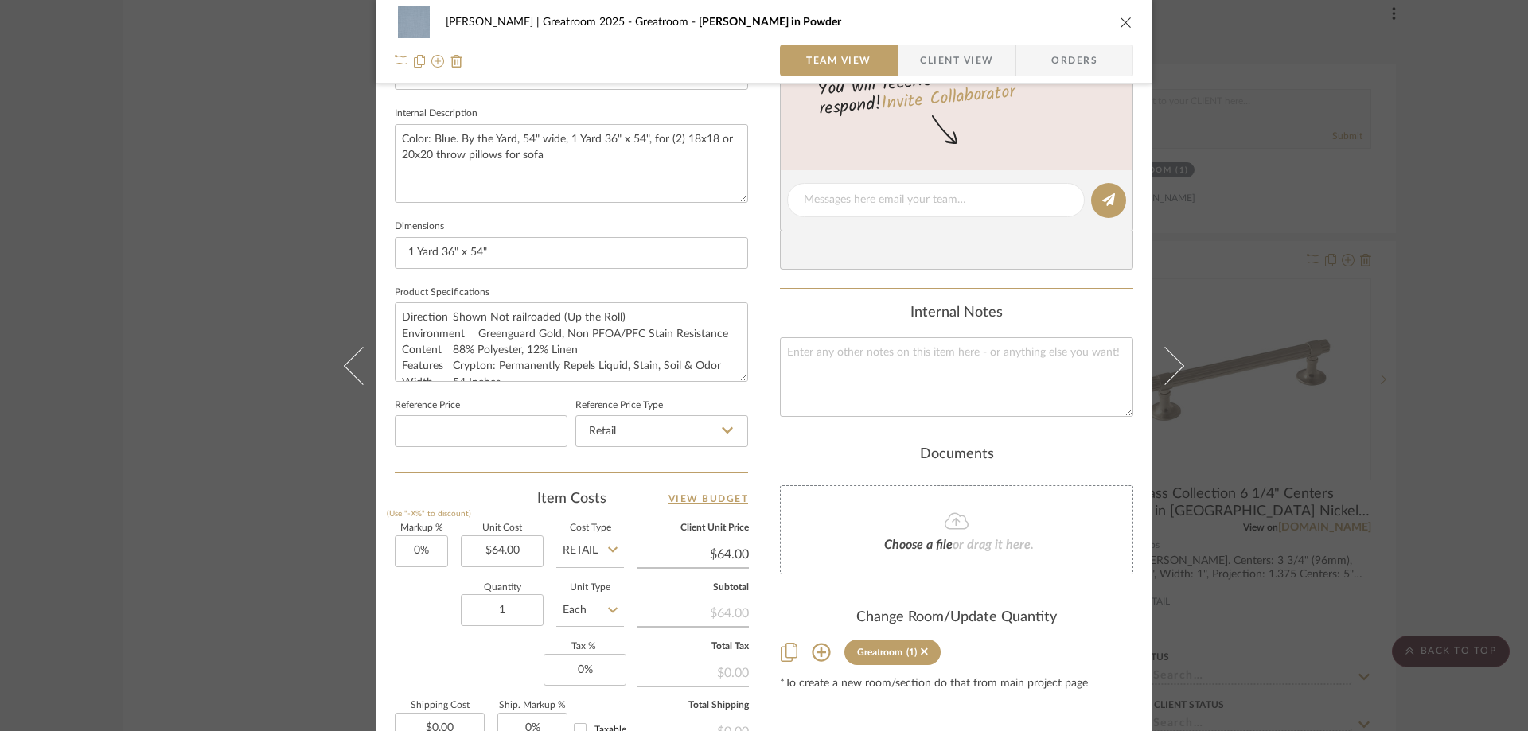
scroll to position [637, 0]
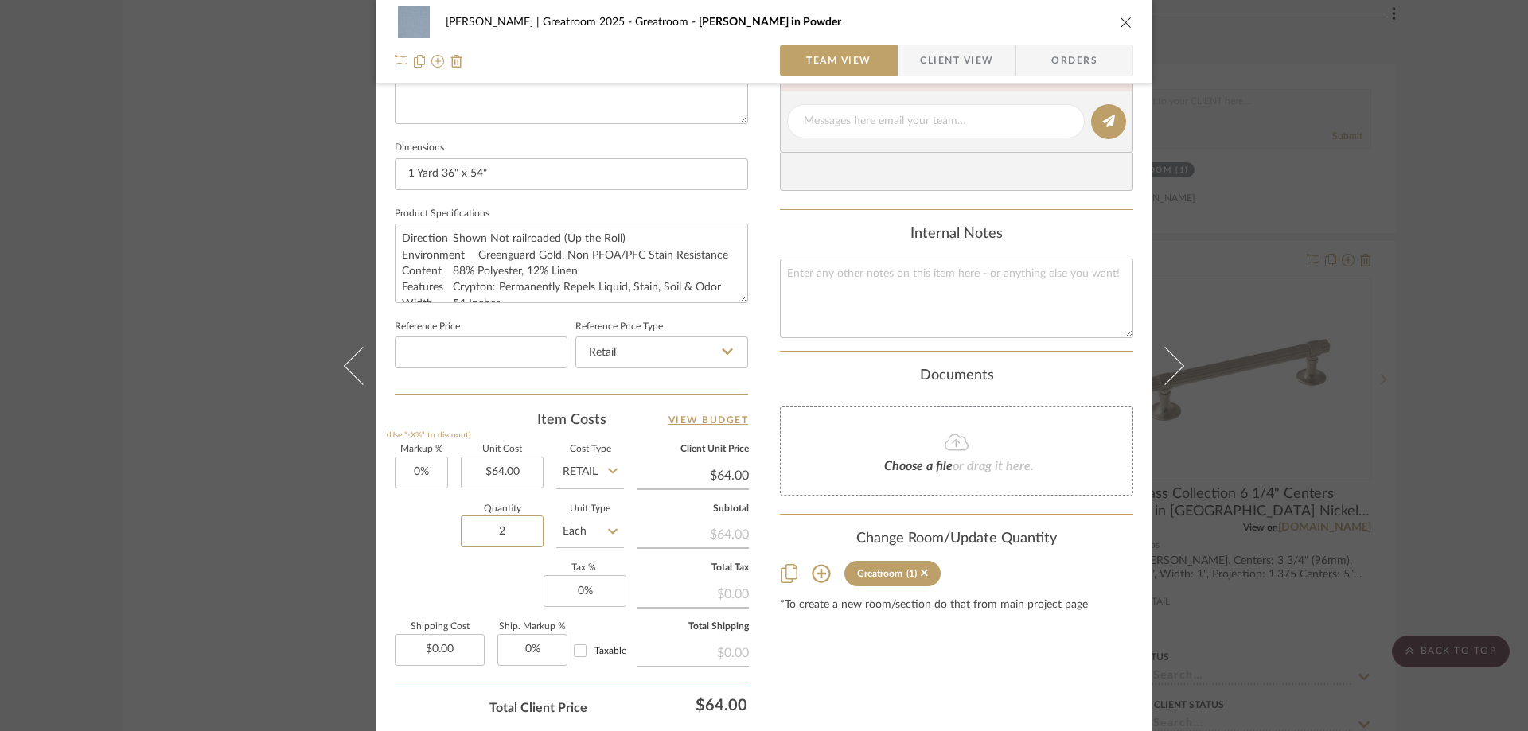
type input "2"
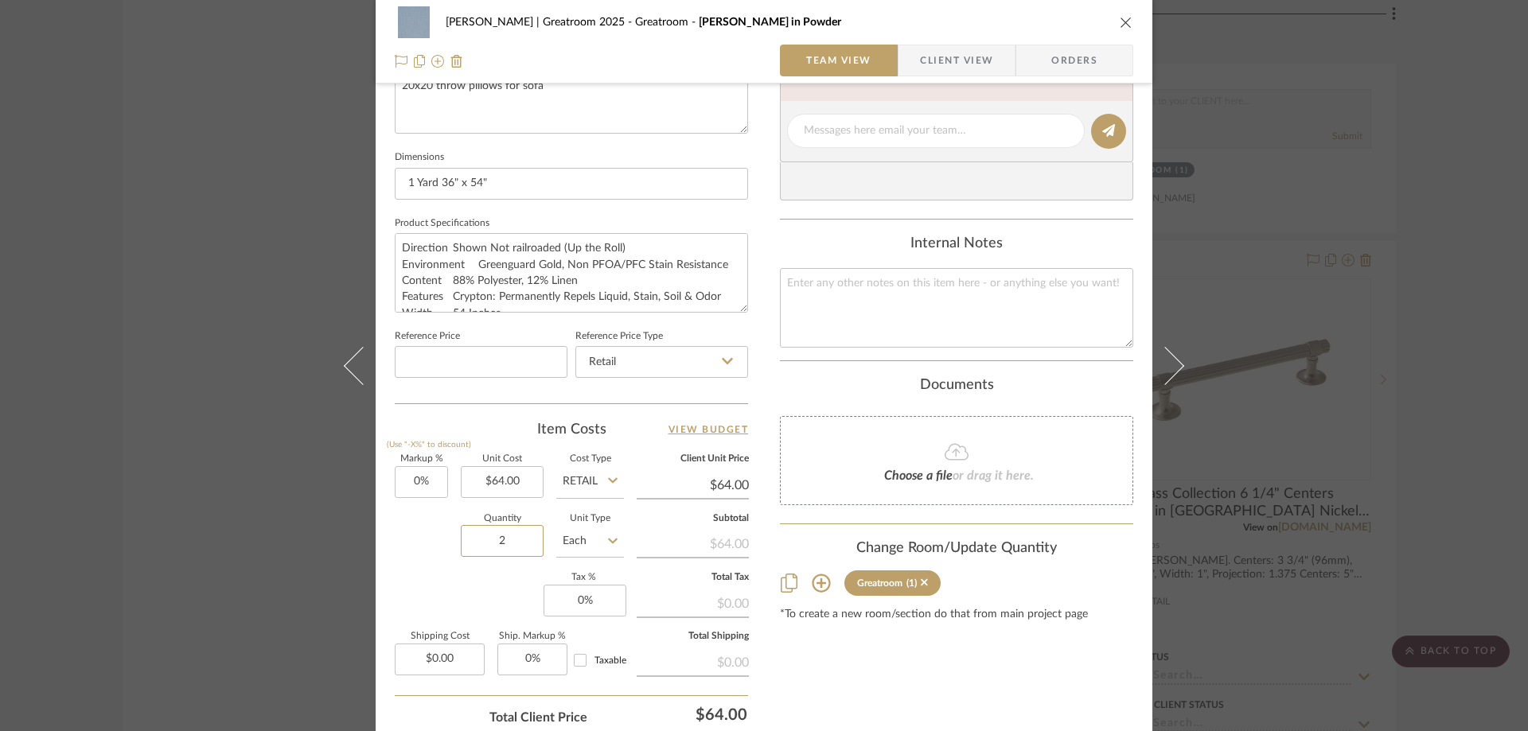
scroll to position [716, 0]
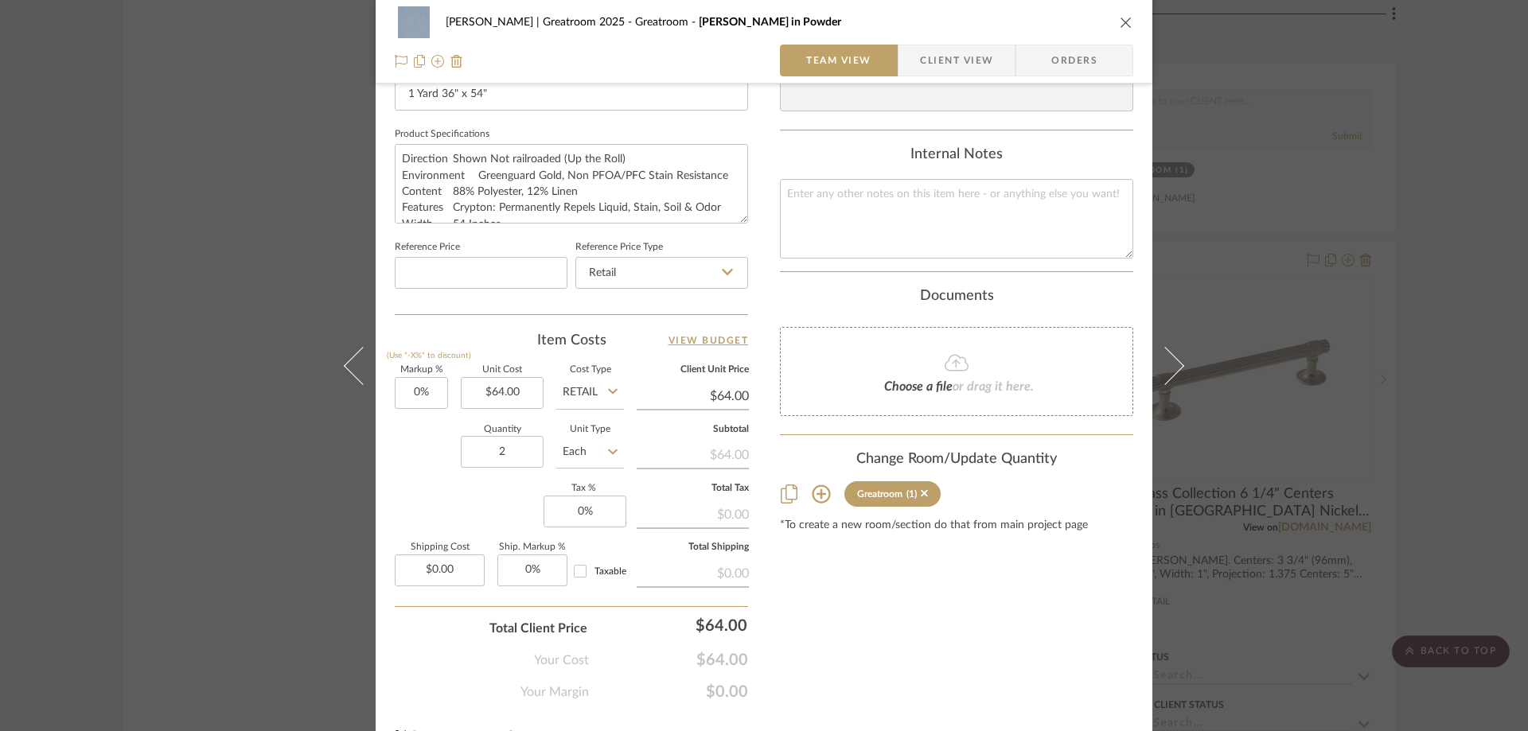
click at [987, 647] on div "Content here copies to Client View - confirm visibility there. Show in Client D…" at bounding box center [956, 47] width 353 height 1310
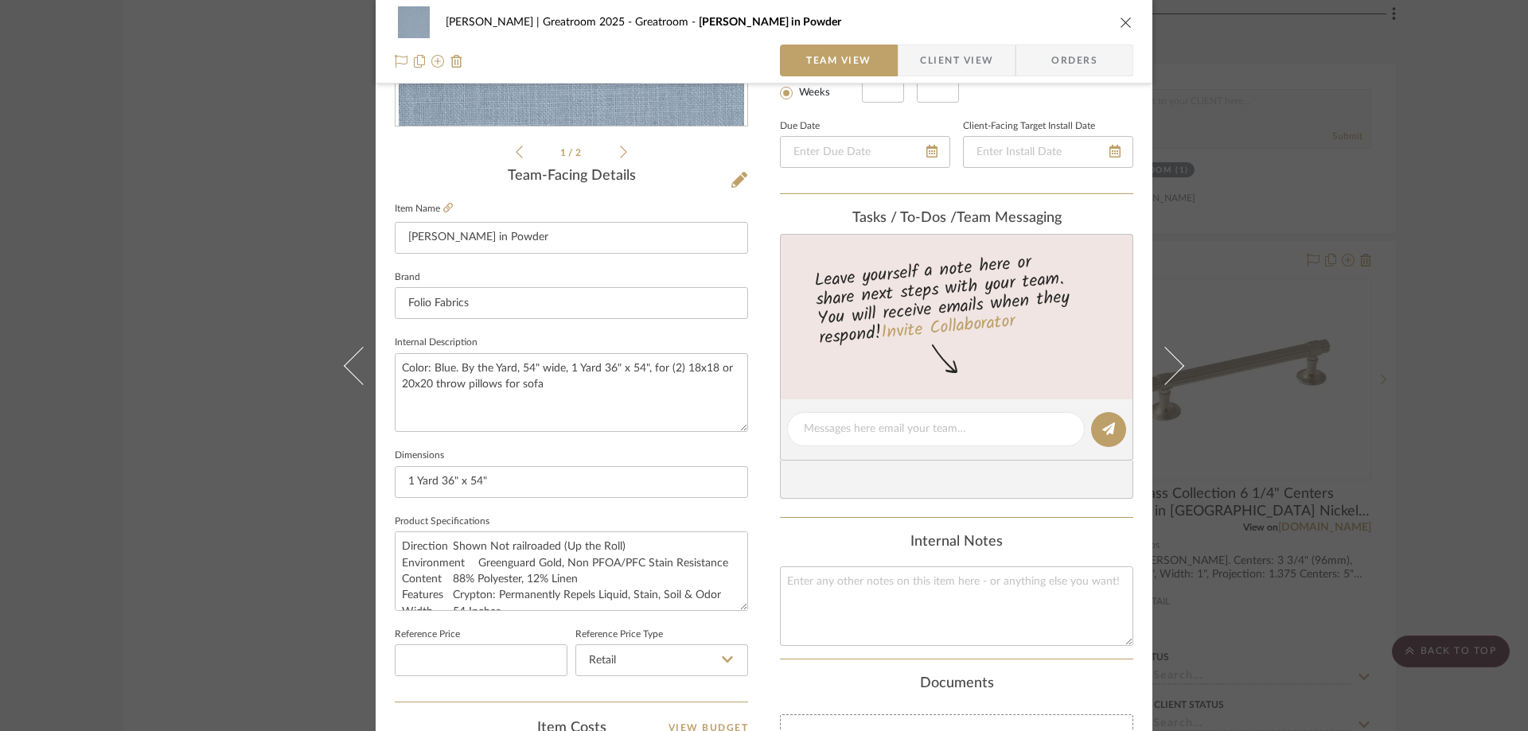
scroll to position [318, 0]
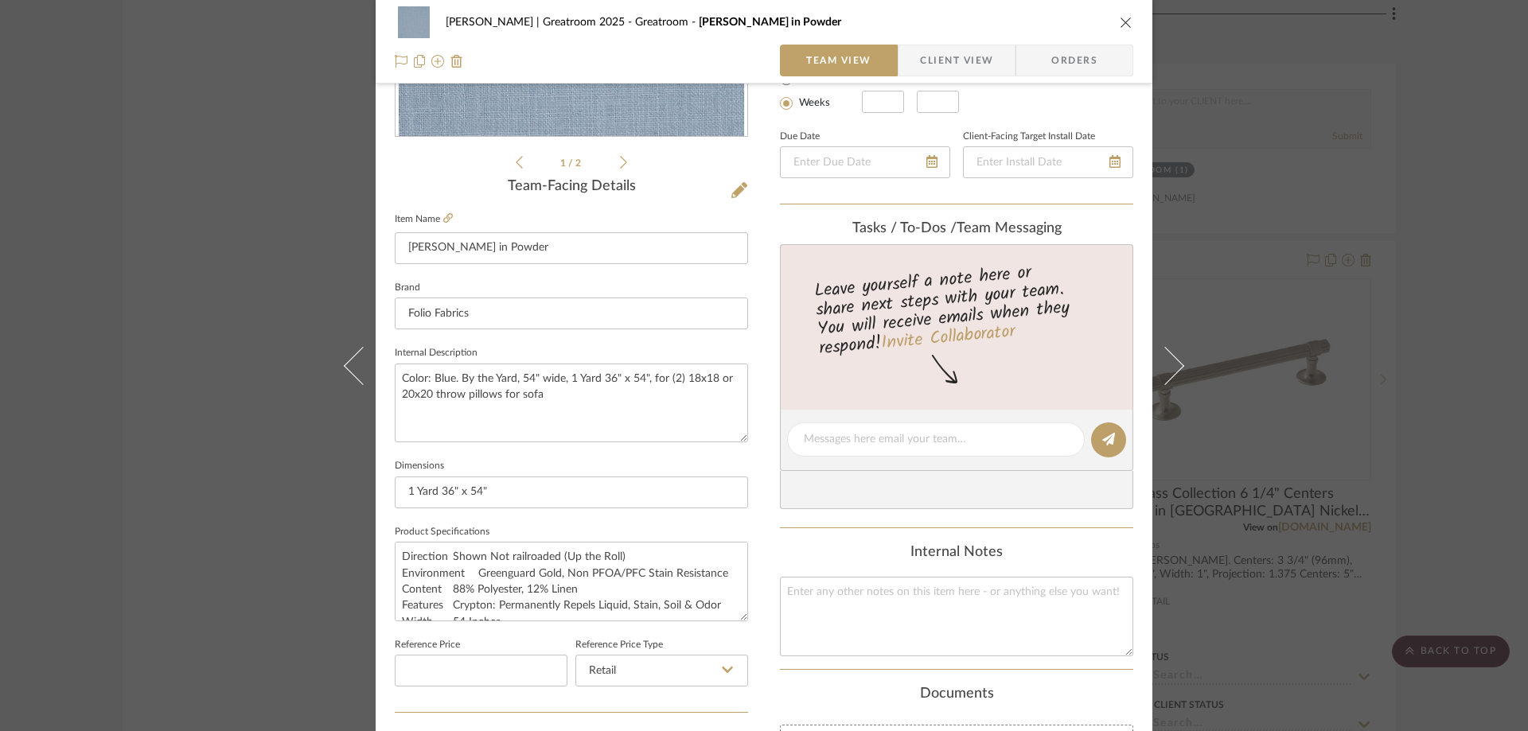
click at [1121, 24] on icon "close" at bounding box center [1126, 22] width 13 height 13
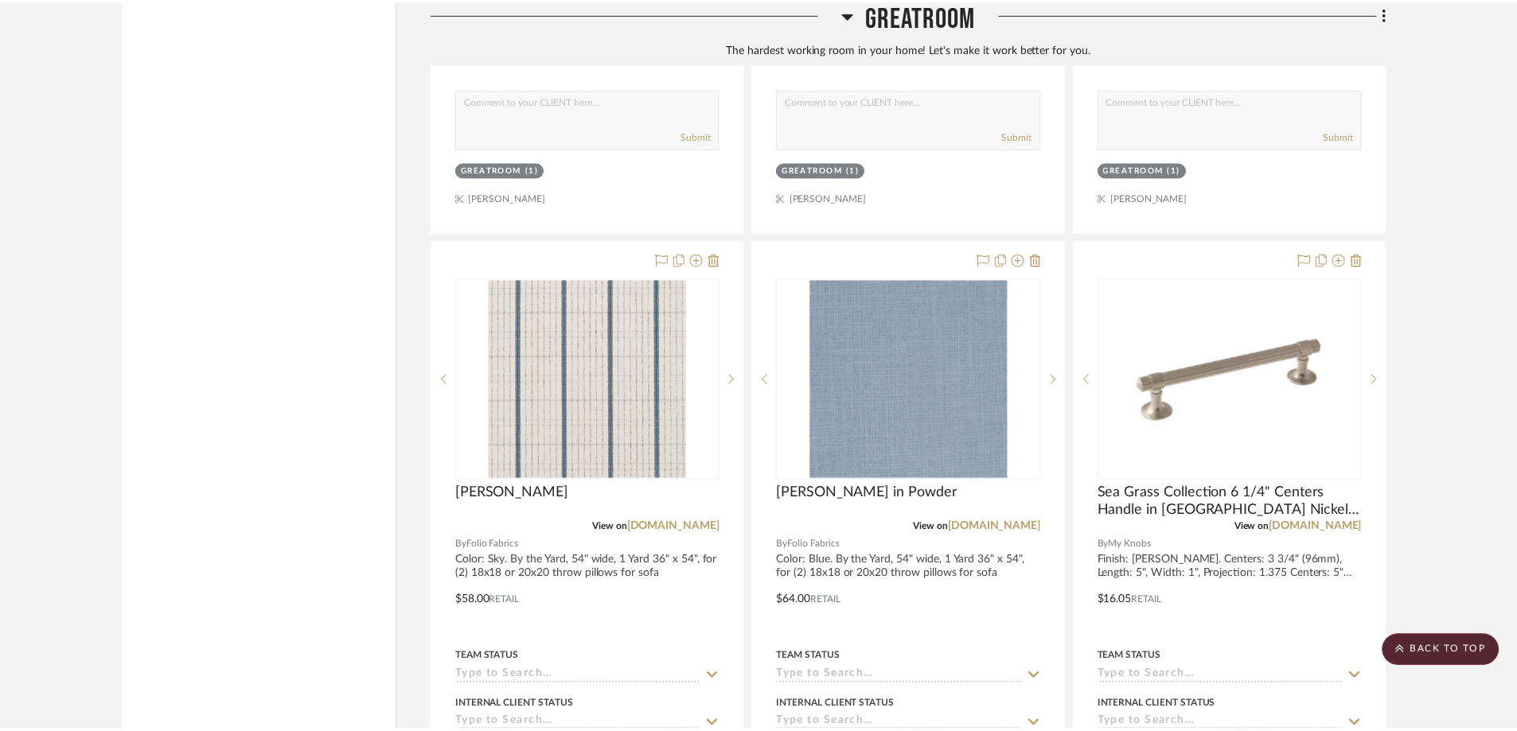
scroll to position [2786, 0]
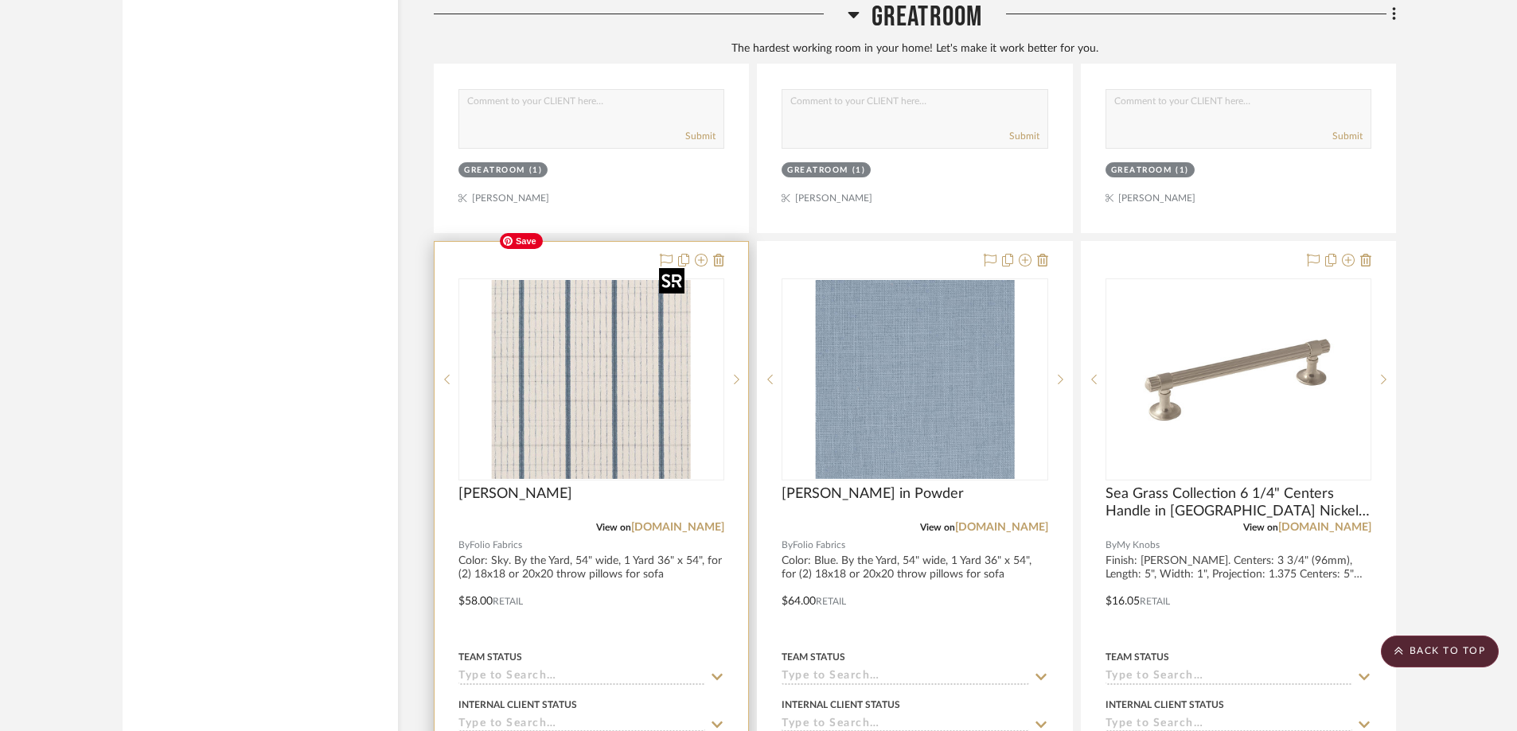
click at [631, 393] on img "0" at bounding box center [591, 379] width 199 height 199
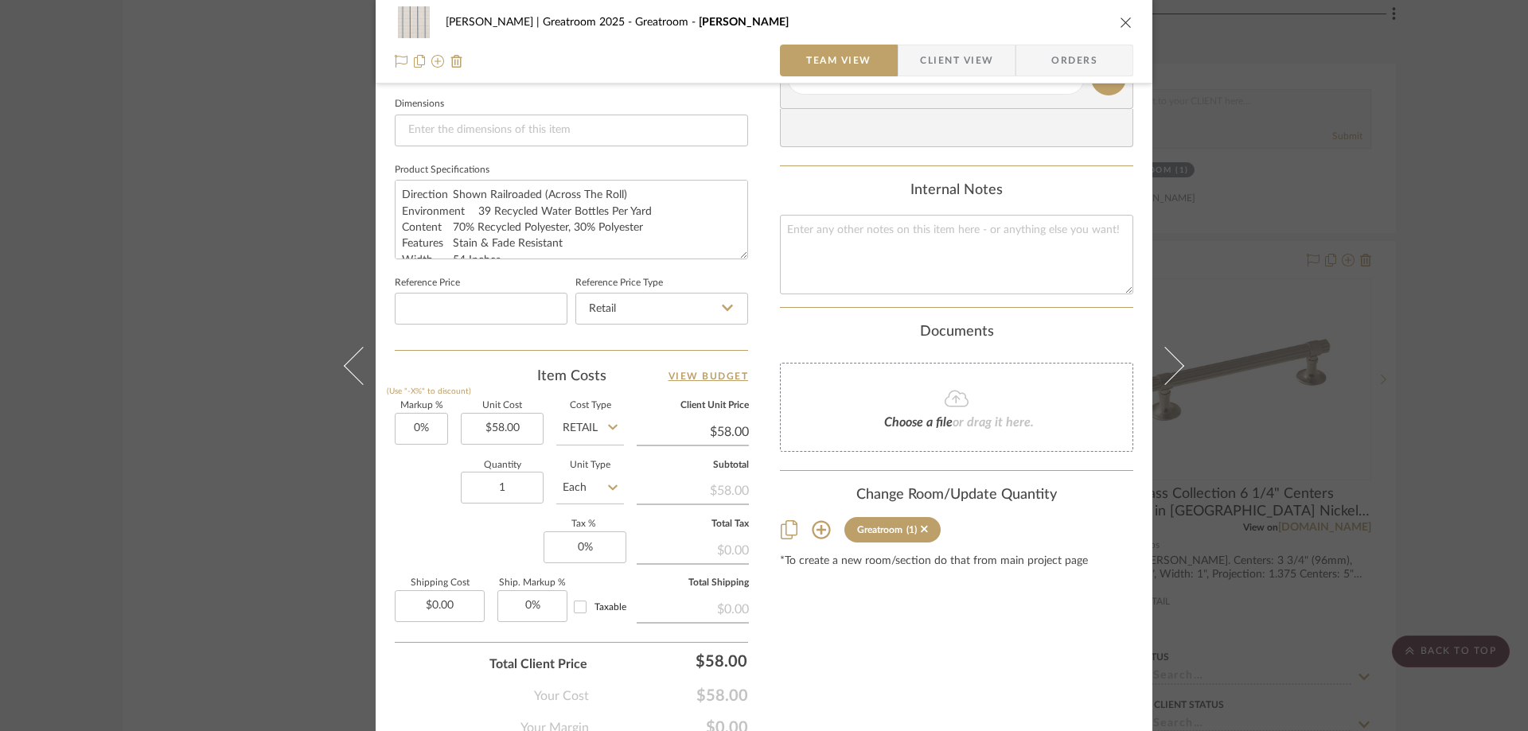
scroll to position [716, 0]
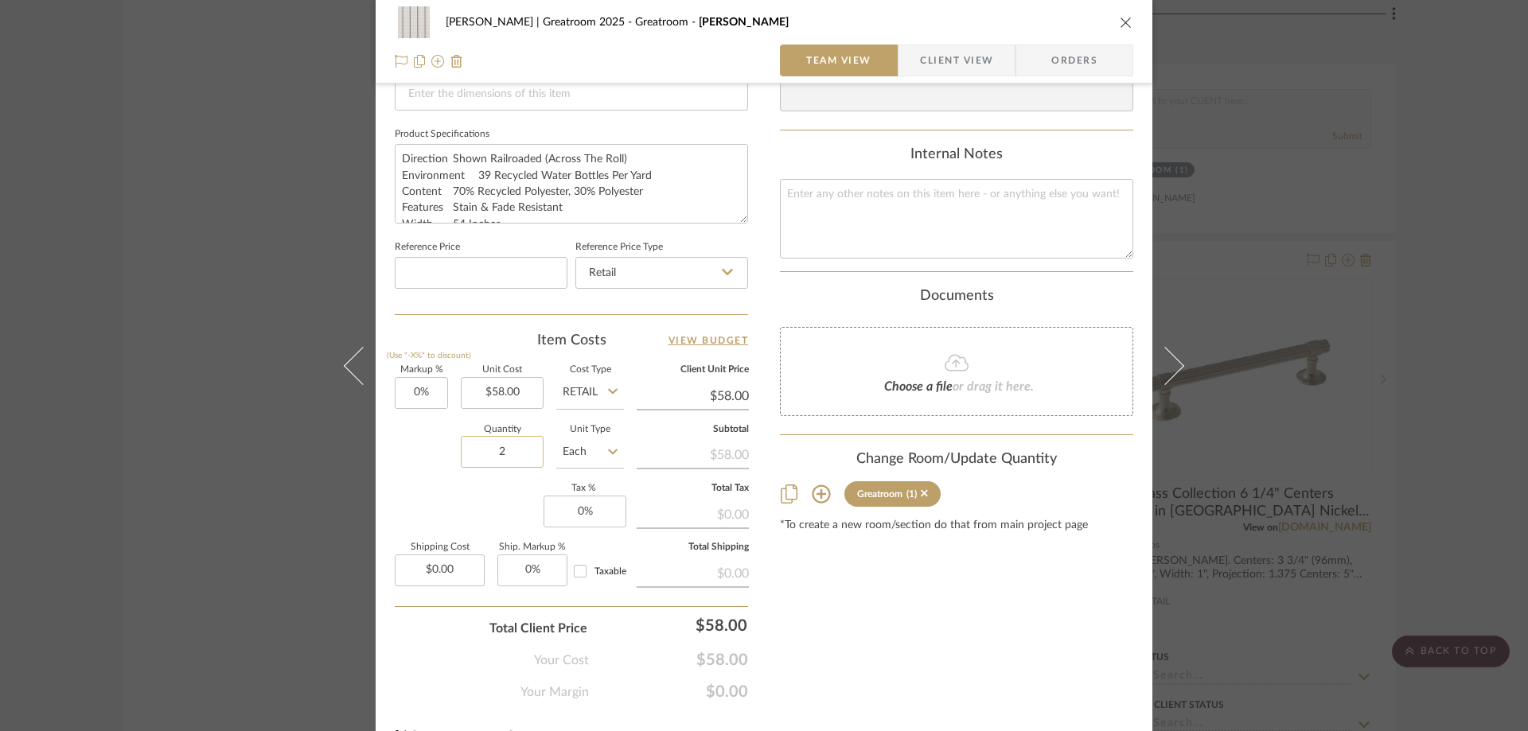
type input "2"
click at [875, 590] on div "Content here copies to Client View - confirm visibility there. Show in Client D…" at bounding box center [956, 47] width 353 height 1310
click at [1120, 19] on icon "close" at bounding box center [1126, 22] width 13 height 13
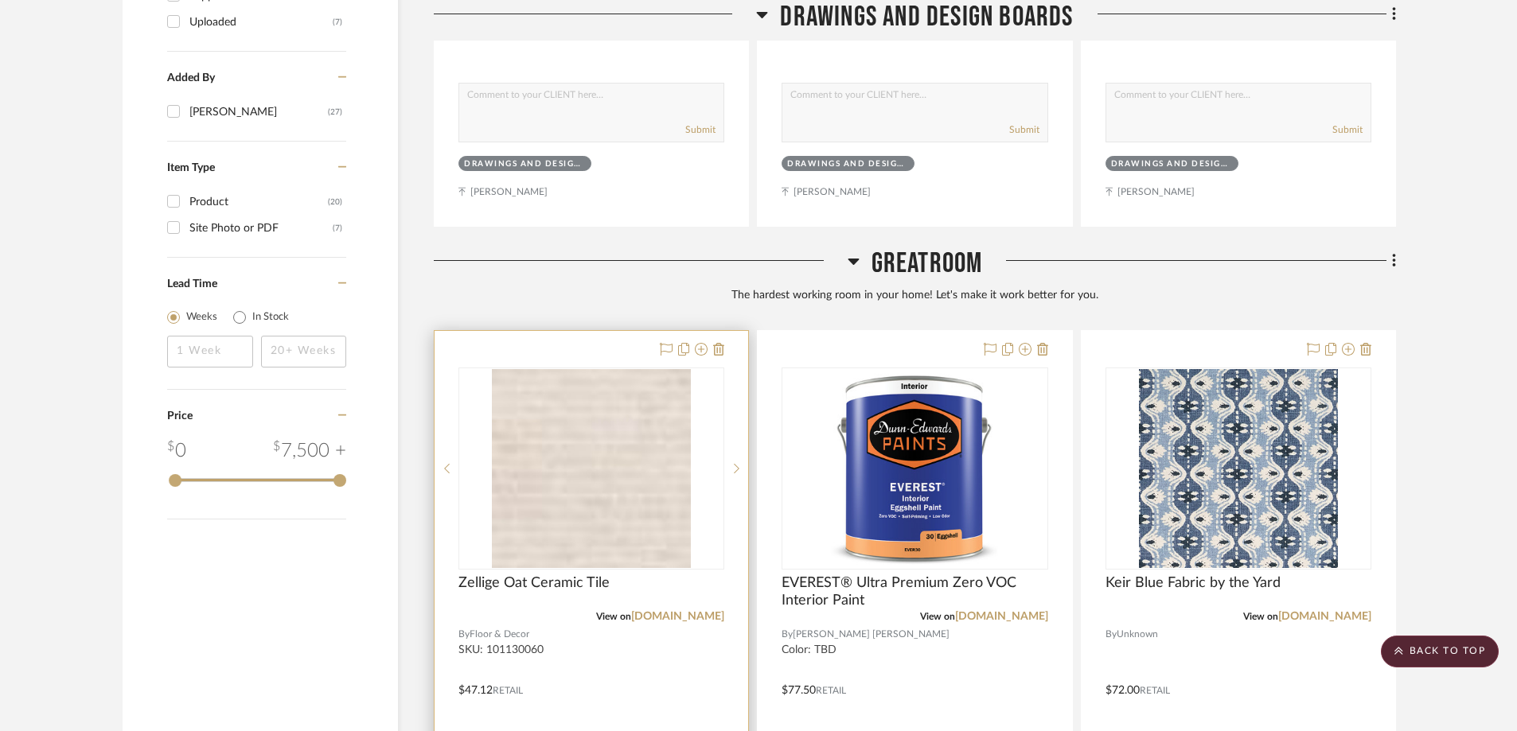
scroll to position [1990, 0]
click at [724, 344] on icon at bounding box center [718, 350] width 11 height 13
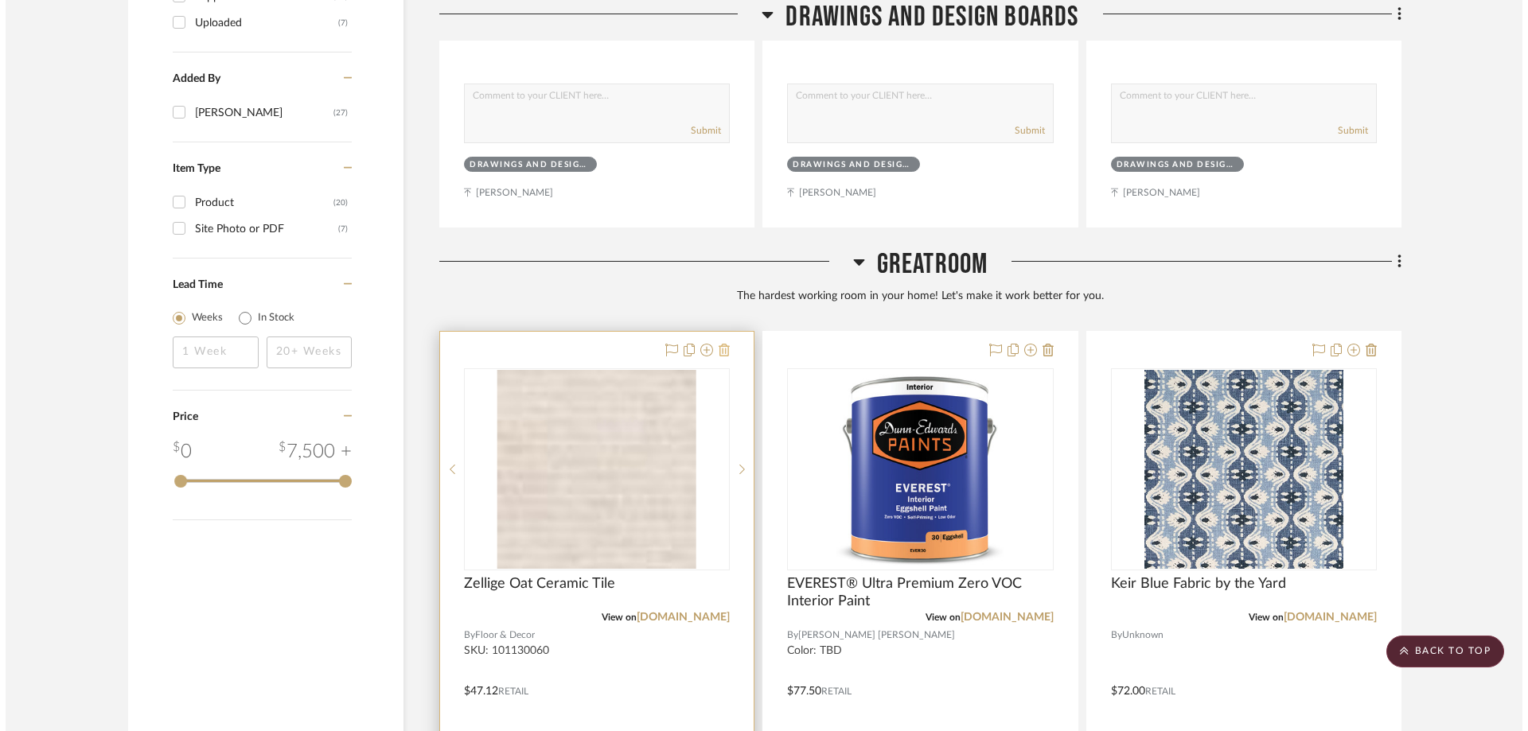
scroll to position [0, 0]
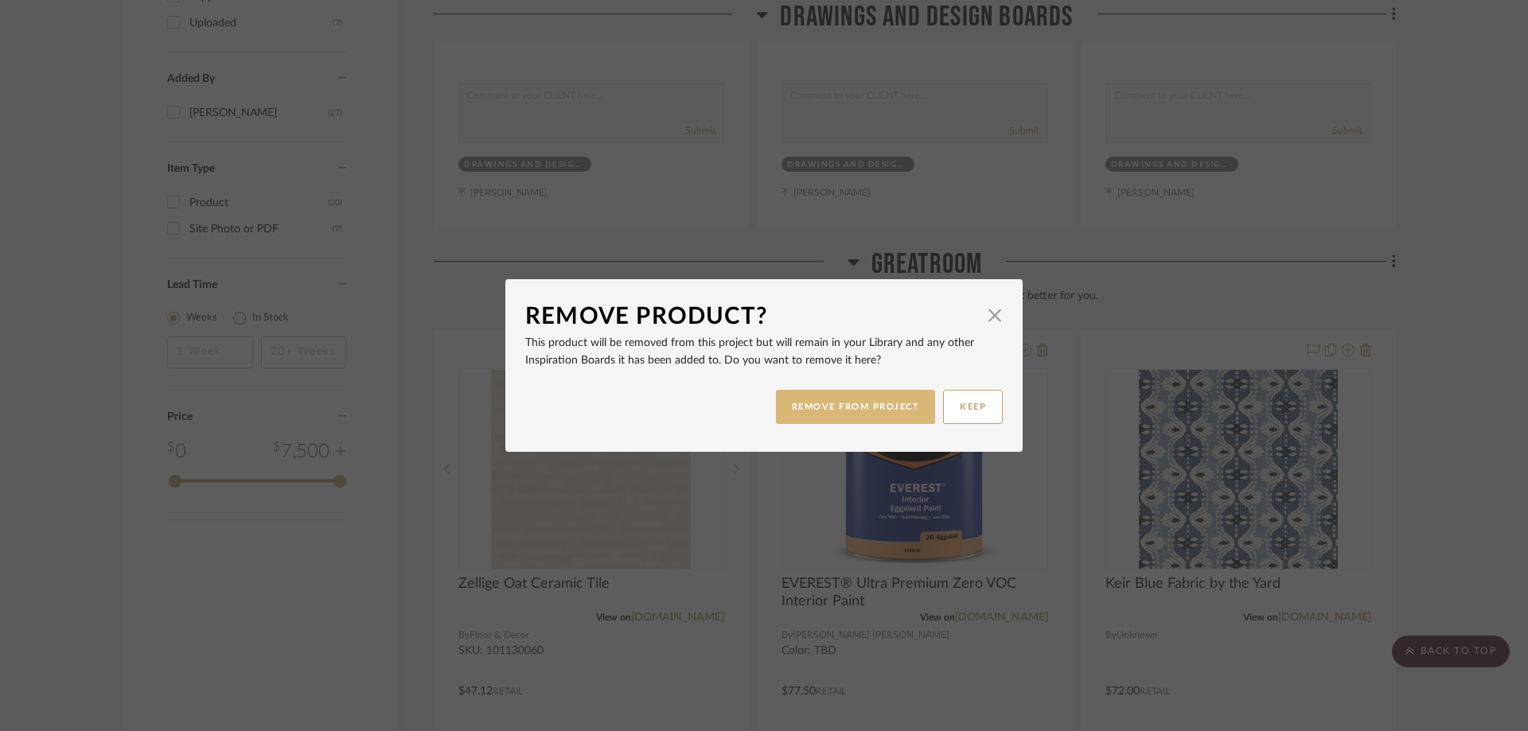
click at [849, 413] on button "REMOVE FROM PROJECT" at bounding box center [856, 407] width 160 height 34
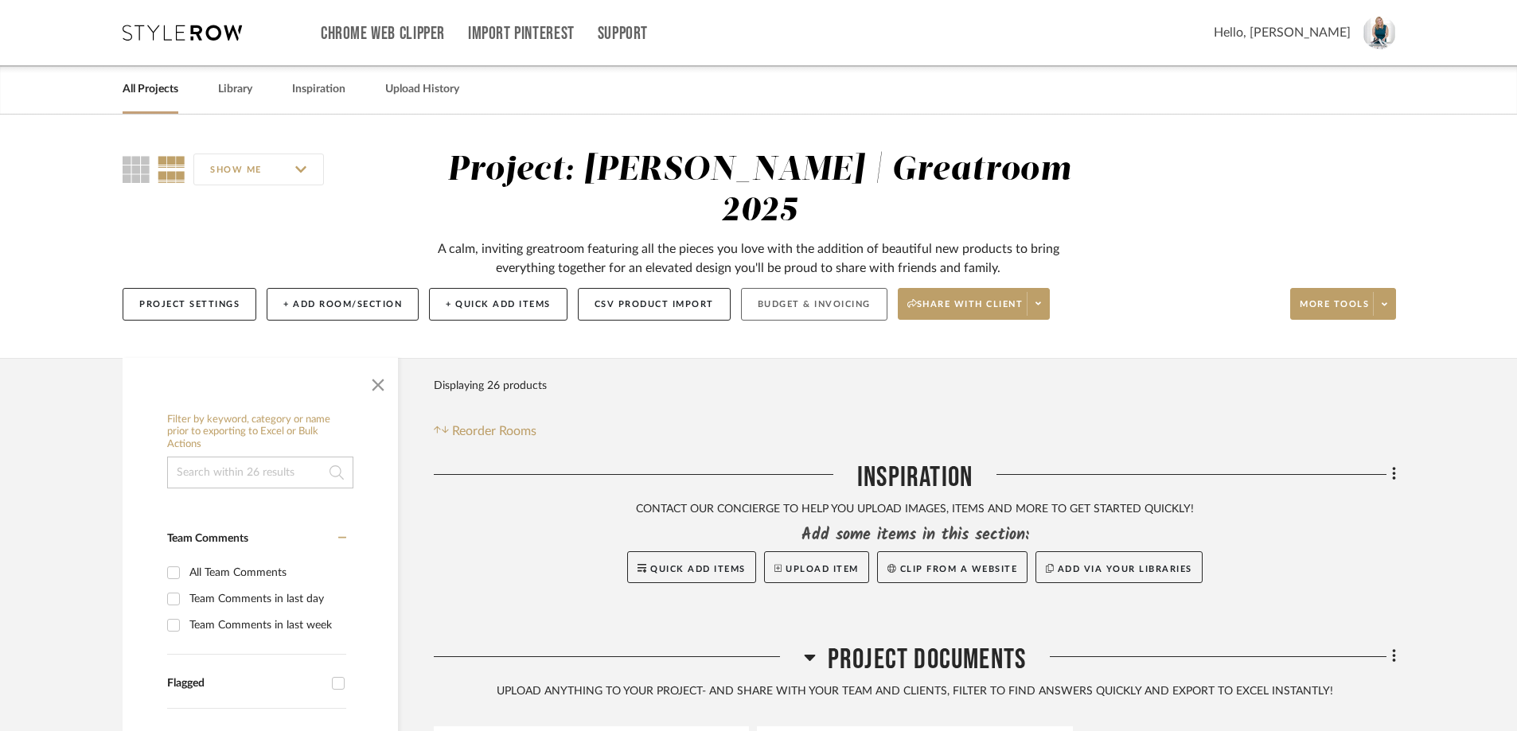
click at [767, 288] on button "Budget & Invoicing" at bounding box center [814, 304] width 146 height 33
